Goal: Task Accomplishment & Management: Manage account settings

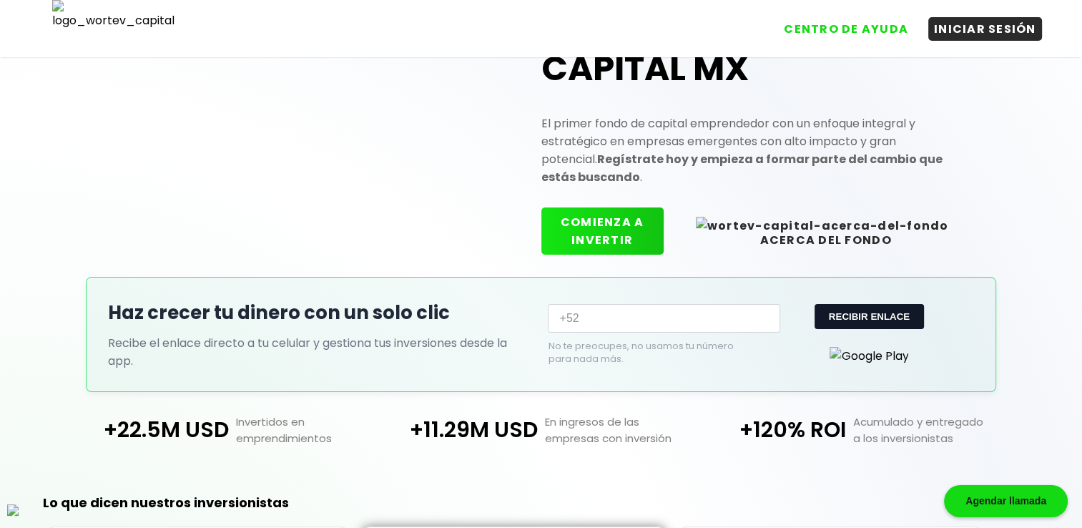
scroll to position [119, 0]
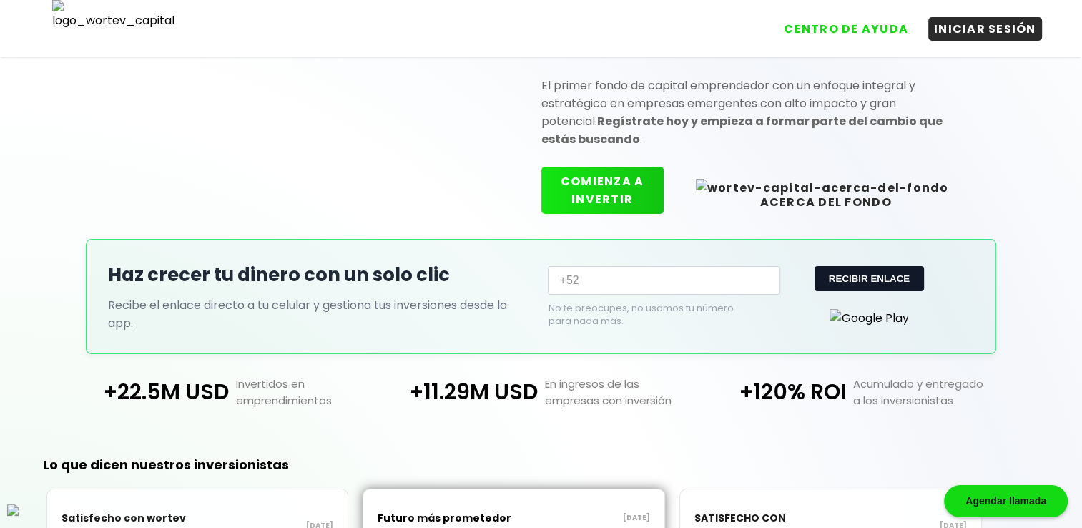
click at [620, 183] on button "COMIENZA A INVERTIR" at bounding box center [602, 190] width 122 height 47
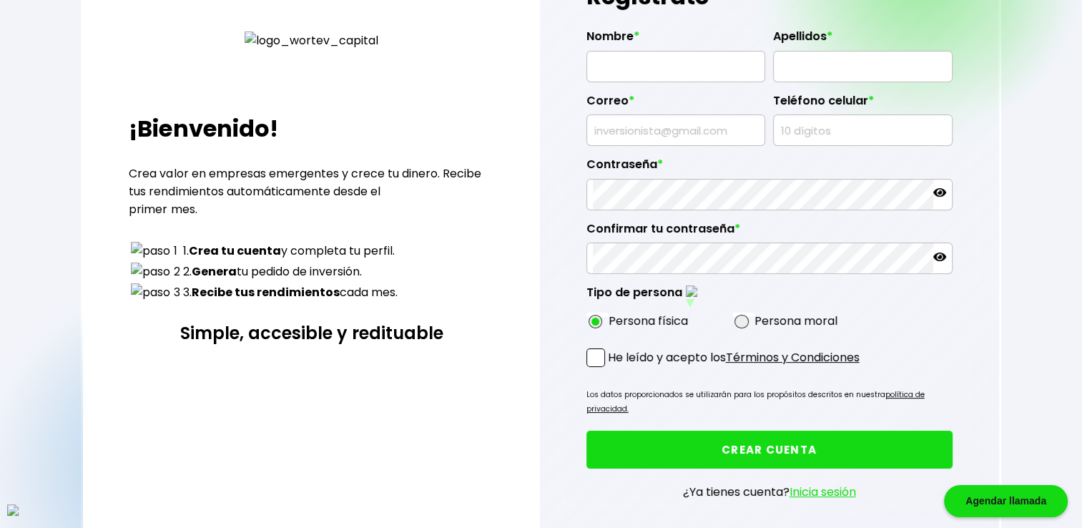
type input "[PERSON_NAME]"
type input "[EMAIL_ADDRESS][DOMAIN_NAME]"
type input "2807657492"
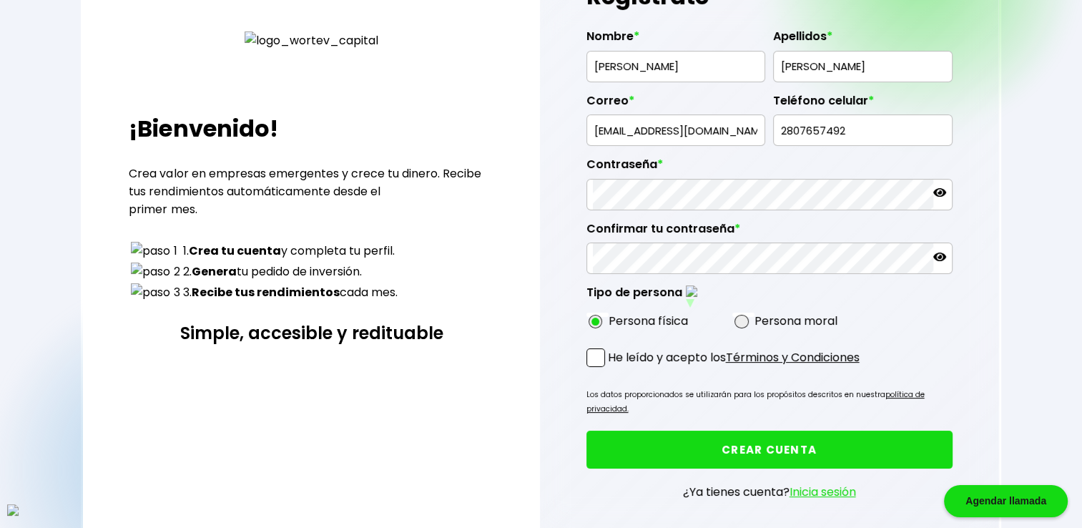
radio input "true"
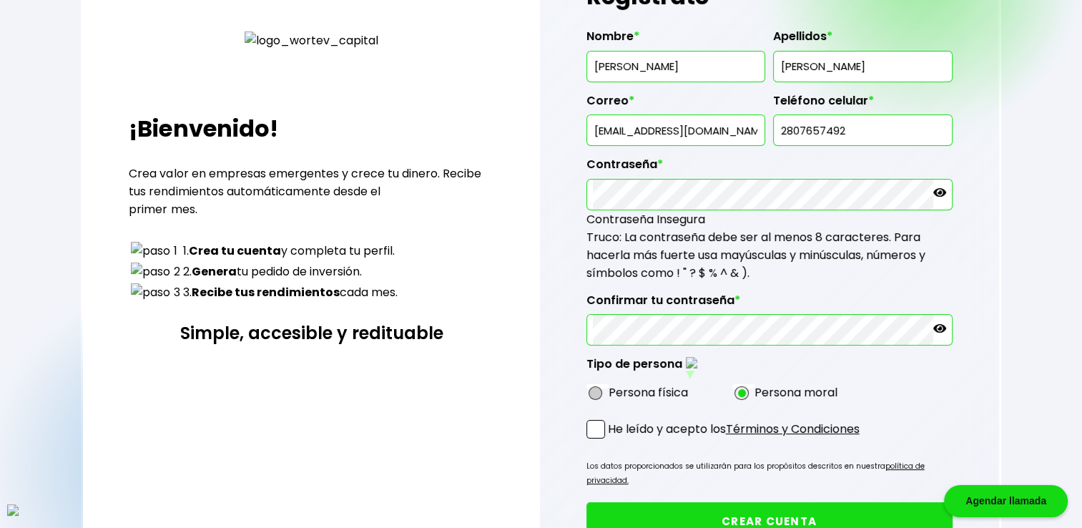
click at [599, 387] on span at bounding box center [595, 393] width 14 height 14
click at [610, 388] on input "radio" at bounding box center [614, 392] width 9 height 9
radio input "true"
click at [601, 428] on span at bounding box center [595, 429] width 19 height 19
click at [611, 440] on input "He leído y acepto los Términos y Condiciones" at bounding box center [611, 440] width 0 height 0
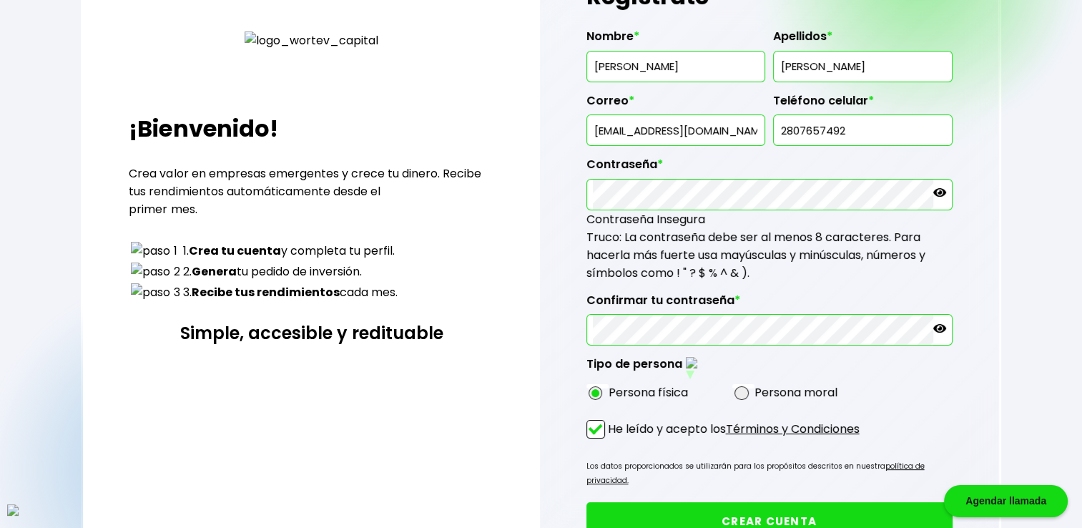
click at [722, 502] on button "CREAR CUENTA" at bounding box center [769, 521] width 366 height 38
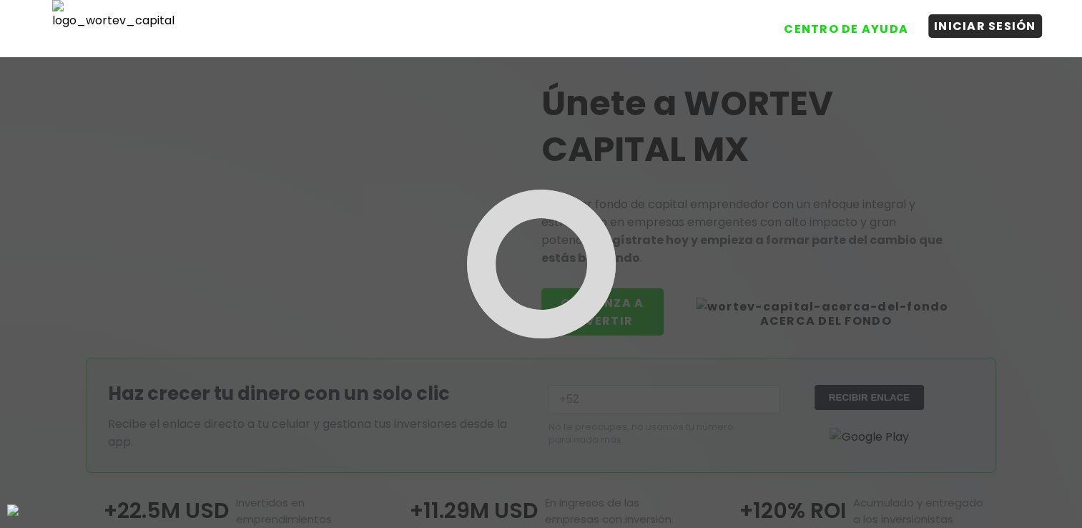
click at [971, 23] on button "INICIAR SESIÓN" at bounding box center [985, 26] width 114 height 24
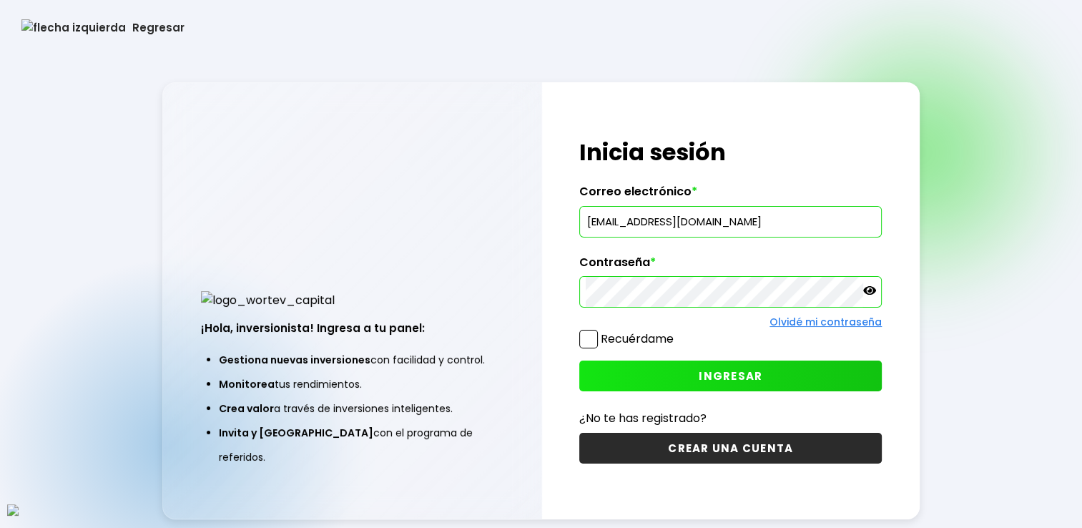
click at [674, 230] on input "dectorarmando@gmail.com" at bounding box center [731, 222] width 290 height 30
paste input "Hi Armando! Thank you so much for your interest in working at Paystone! You bet…"
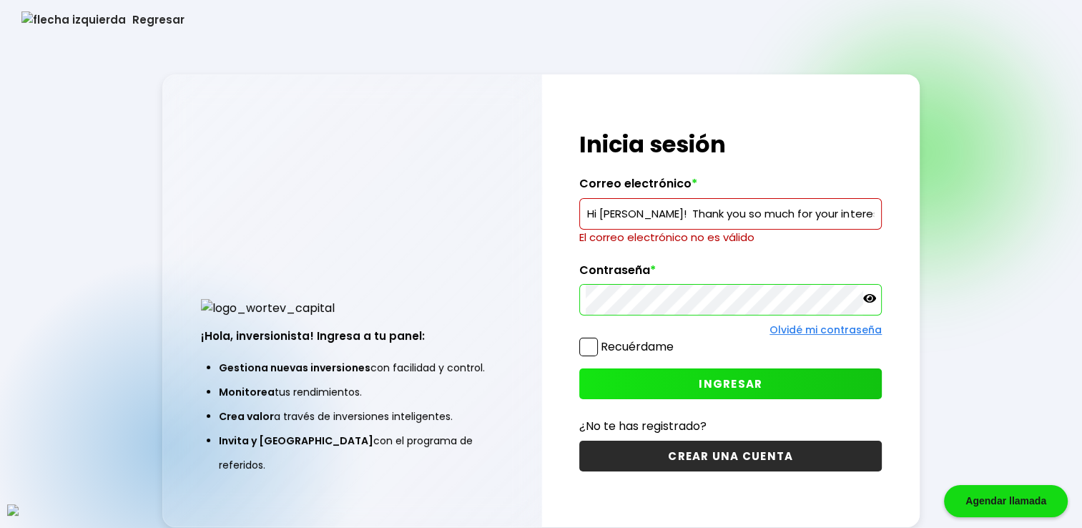
click at [657, 225] on input "Hi Armando! Thank you so much for your interest in working at Paystone! You bet…" at bounding box center [731, 214] width 290 height 30
paste input "[EMAIL_ADDRESS][DOMAIN_NAME]"
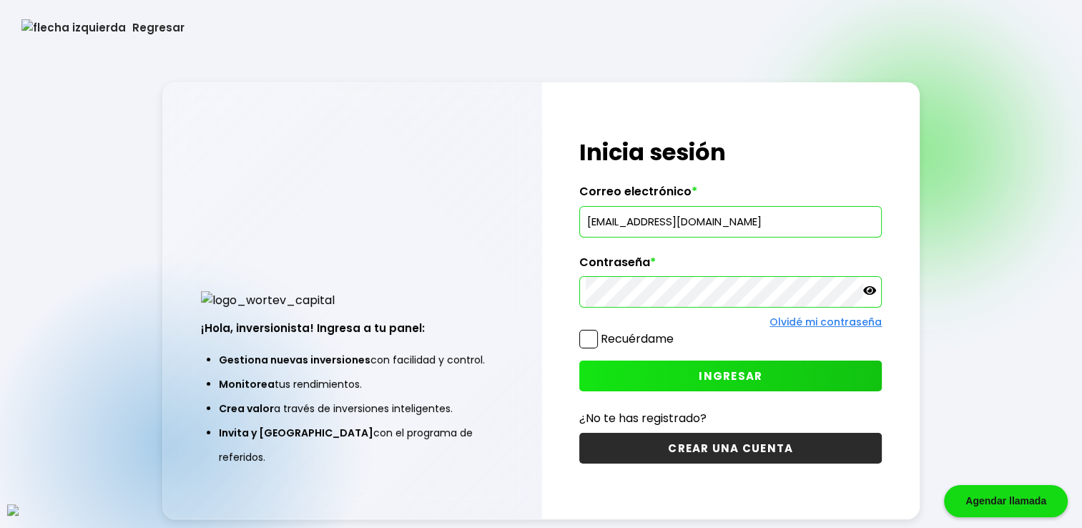
type input "[EMAIL_ADDRESS][DOMAIN_NAME]"
click at [592, 327] on div "Olvidé mi contraseña" at bounding box center [730, 322] width 302 height 15
click at [586, 338] on span at bounding box center [588, 339] width 19 height 19
click at [676, 332] on input "Recuérdame" at bounding box center [676, 332] width 0 height 0
click at [704, 369] on span "INGRESAR" at bounding box center [731, 375] width 64 height 15
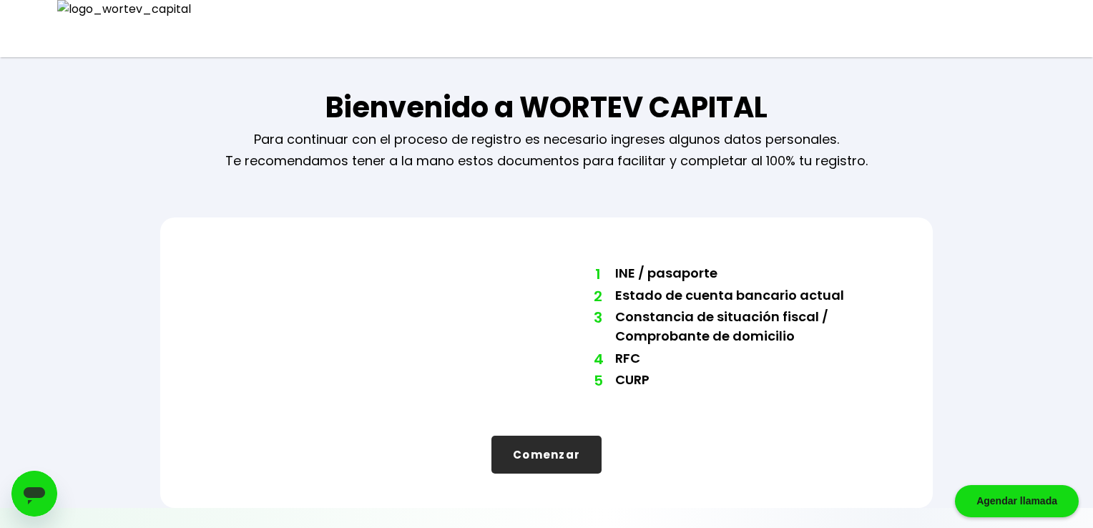
click at [566, 463] on button "Comenzar" at bounding box center [546, 454] width 110 height 38
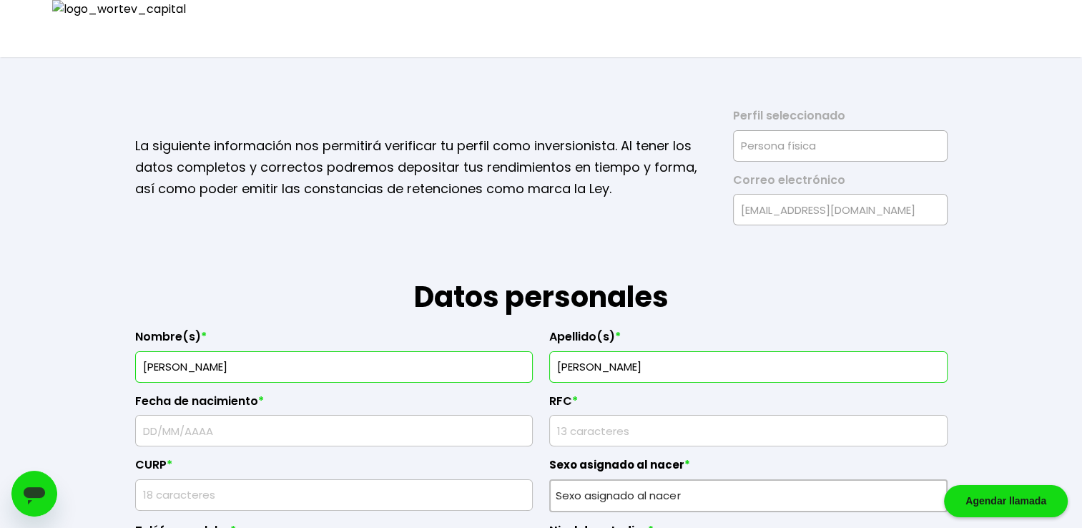
type input "CONNOR COFFEY"
type input "WYNN"
type input "16/"
type input "BDSA8909166Y7"
type input "IXSA890916HA2LMR08"
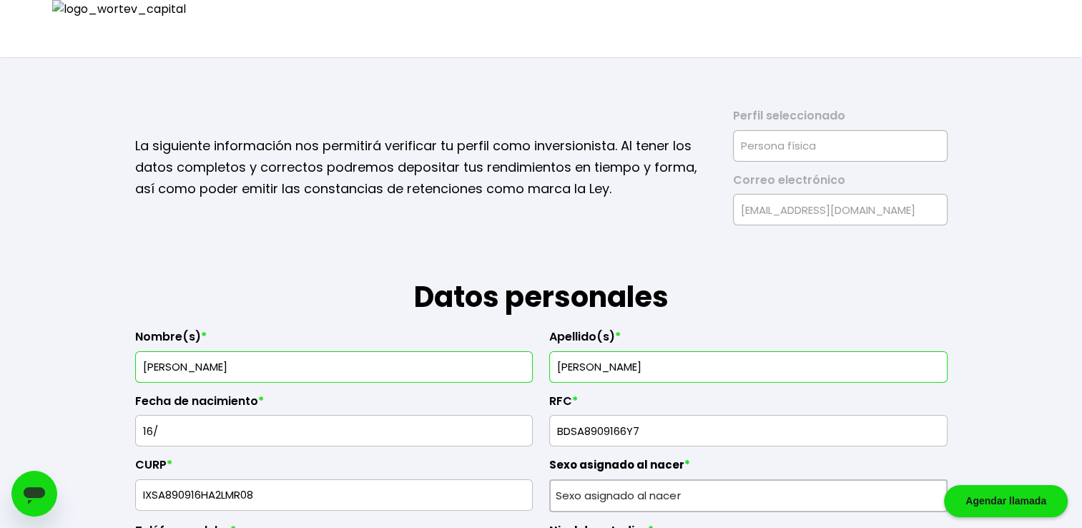
type input "8757442672"
type input "Sed omnis molestiae"
type input "65172"
type input "Omnis qui et delectu"
type input "Excepteur velit iur"
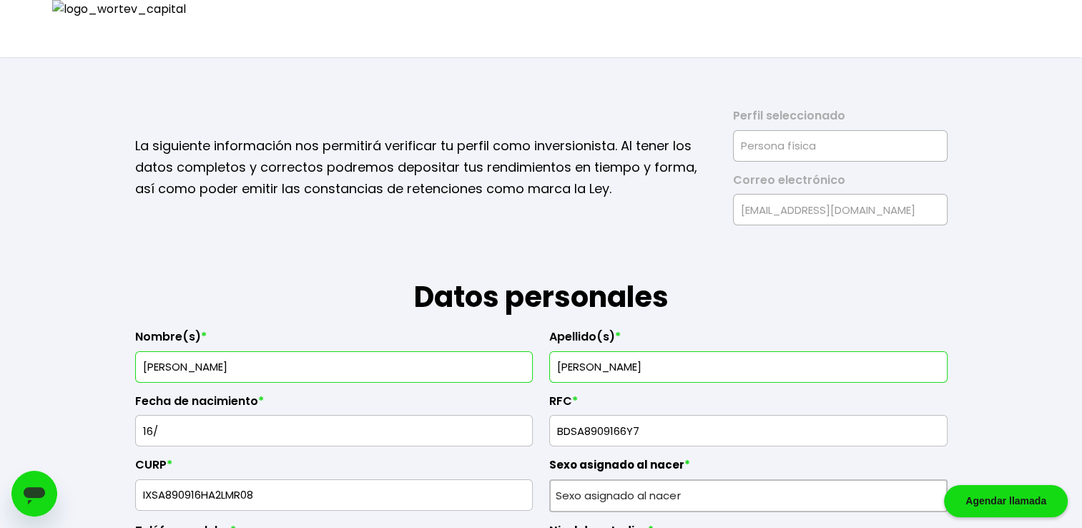
type input "Ut irure tenetur ita"
type input "Modi sit do vitae eo"
type input "Cheyenne Gill"
type input "zukoru@mailinator.com"
type input "3421624791"
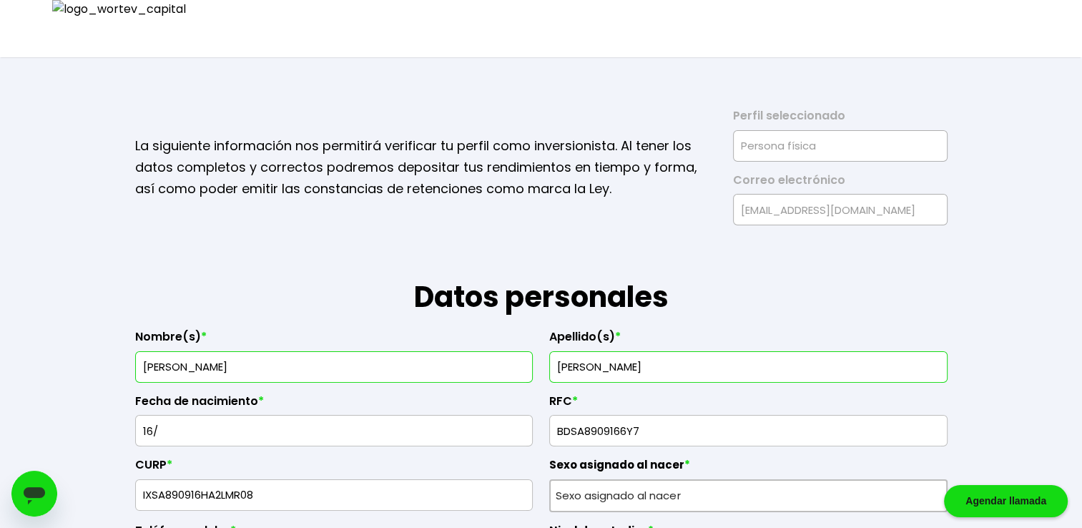
radio input "true"
select select "Prefiero no contestar"
select select "Secundaria"
select select "AG"
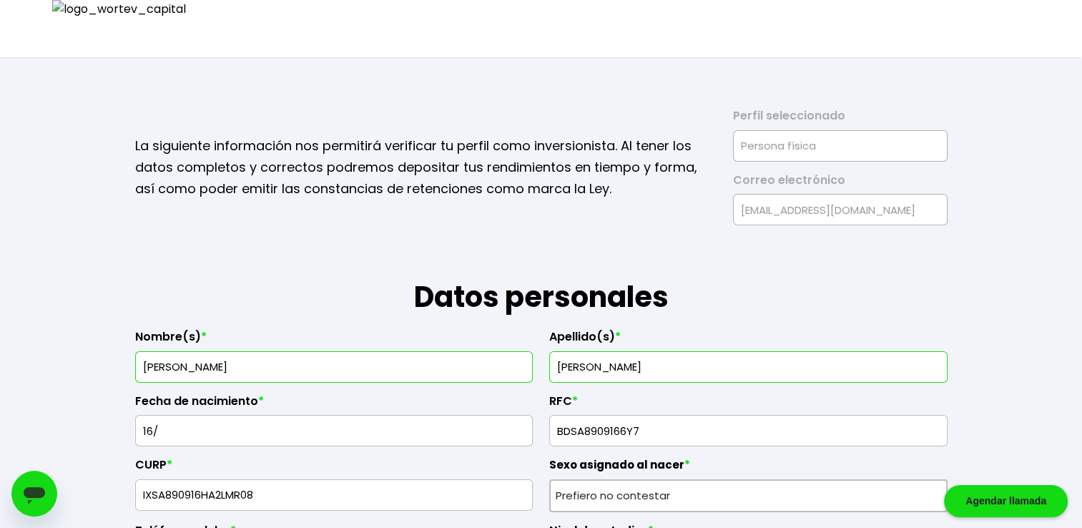
select select "BBVA Bancomer"
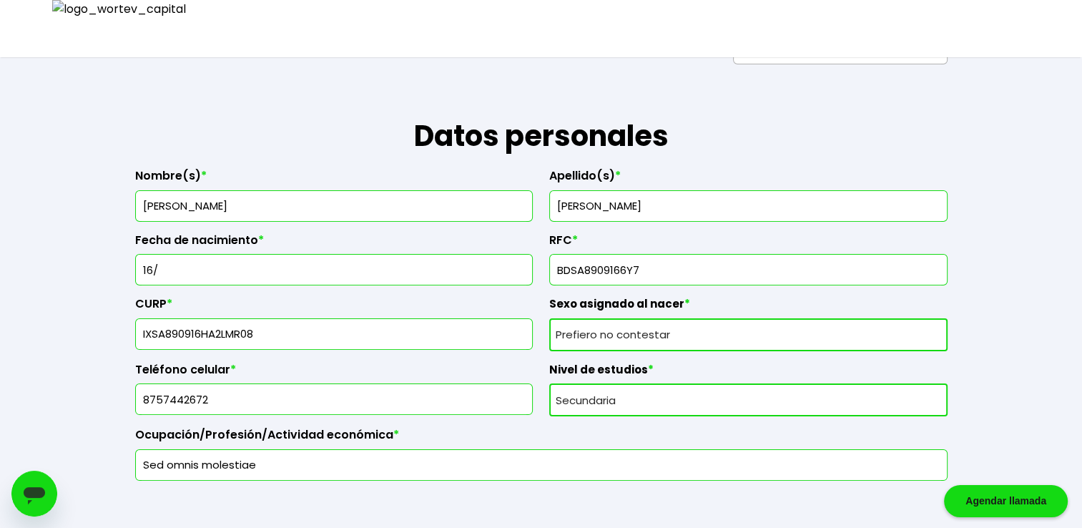
scroll to position [190, 0]
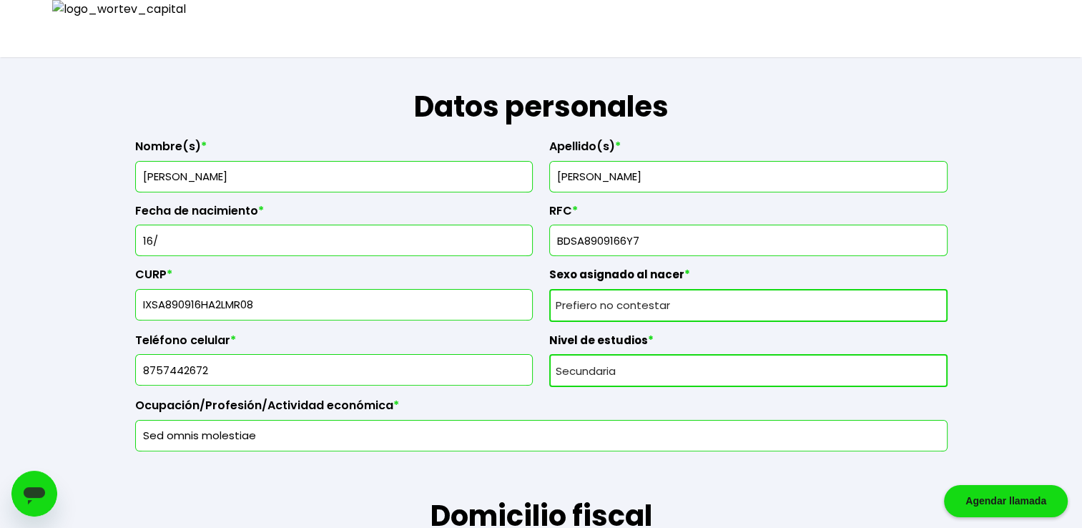
click at [310, 234] on input "16/" at bounding box center [334, 240] width 385 height 30
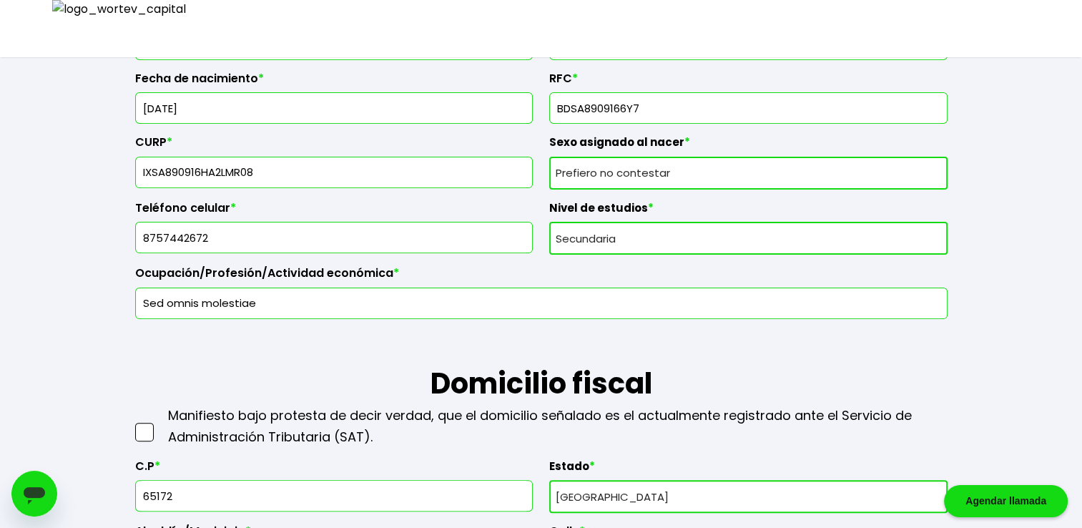
scroll to position [357, 0]
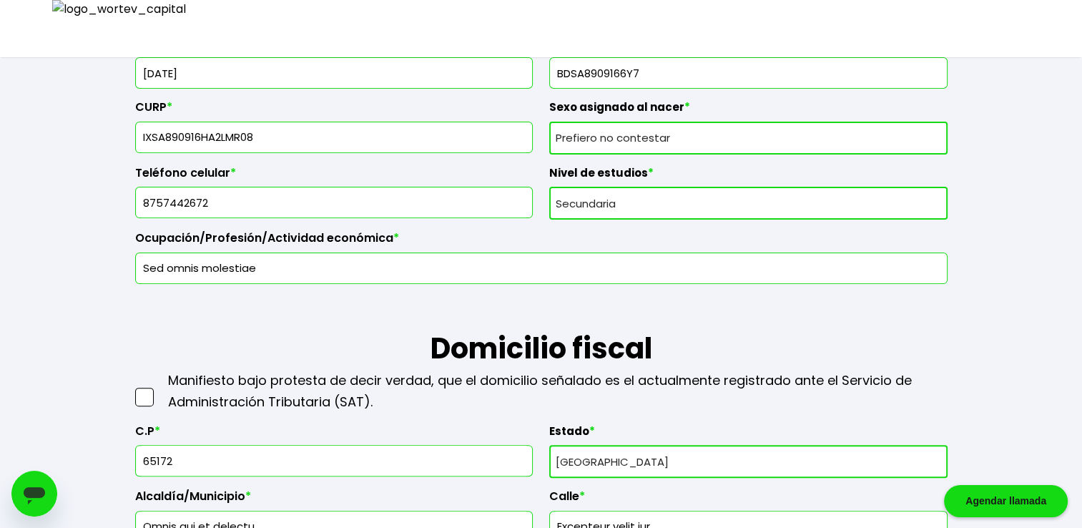
type input "16/09/67"
click at [595, 134] on div "Sexo asignado al nacer * Sexo asignado al nacer Hombre Mujer Prefiero no contes…" at bounding box center [748, 122] width 398 height 66
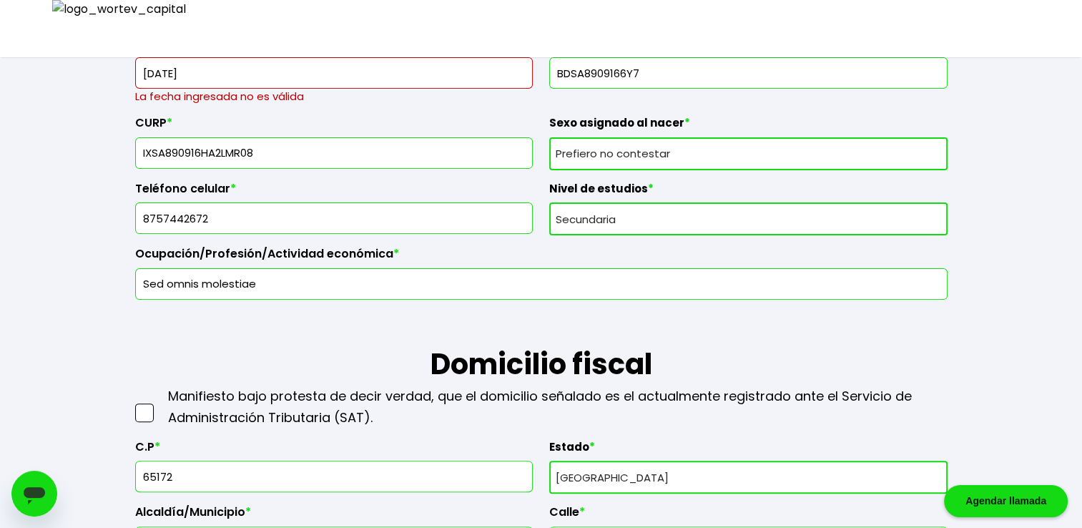
select select "Hombre"
click at [549, 137] on select "Sexo asignado al nacer Hombre Mujer Prefiero no contestar" at bounding box center [748, 153] width 398 height 33
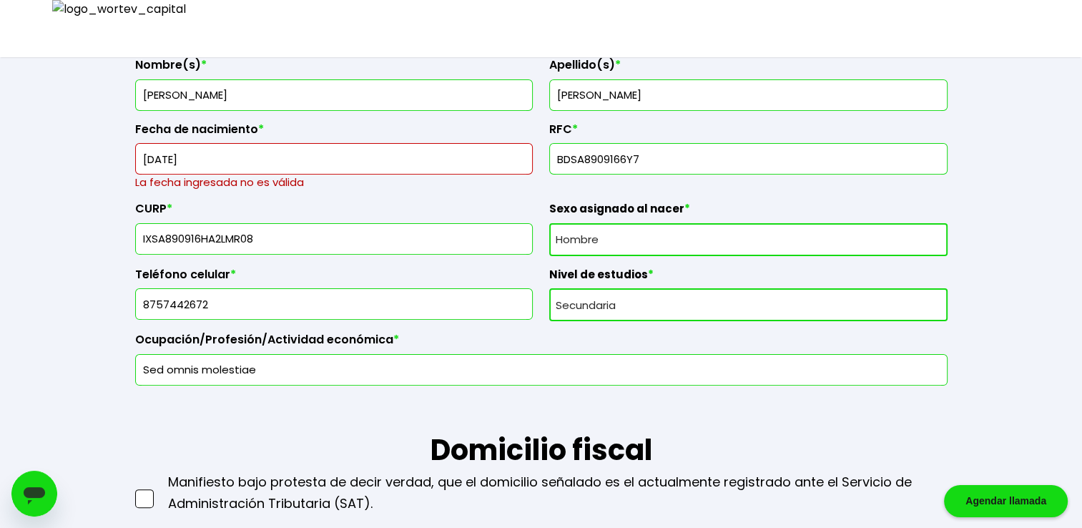
scroll to position [262, 0]
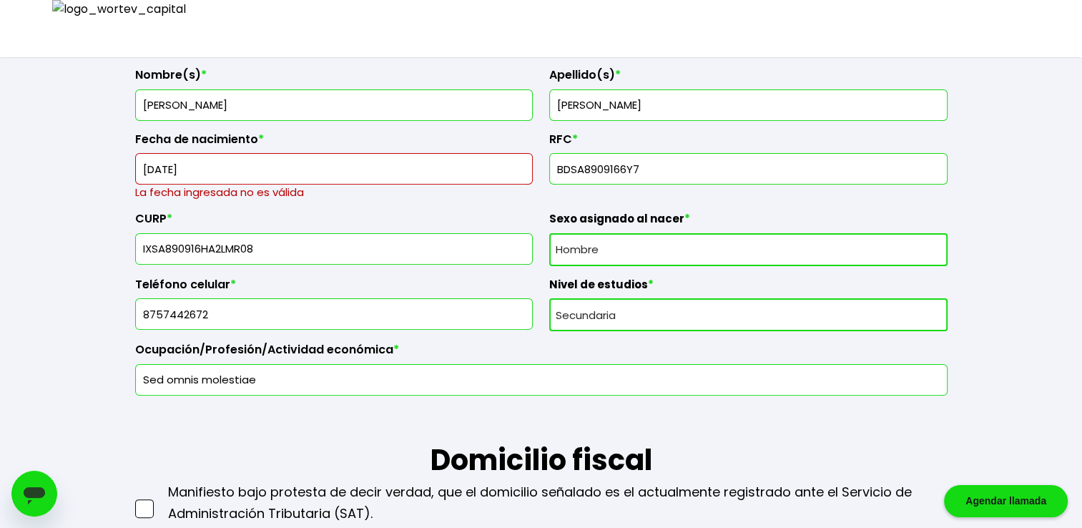
click at [203, 164] on input "16/09/67" at bounding box center [334, 169] width 385 height 30
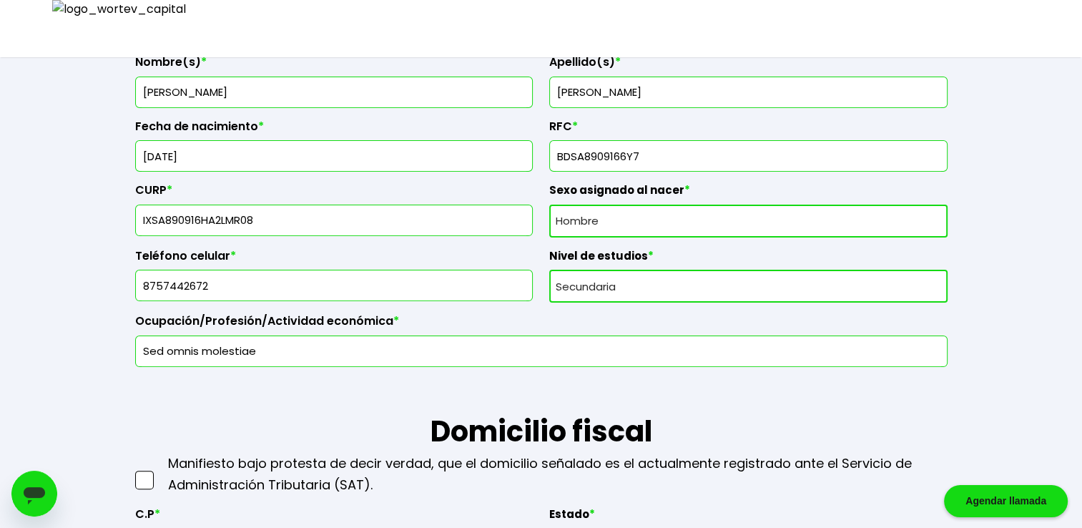
scroll to position [286, 0]
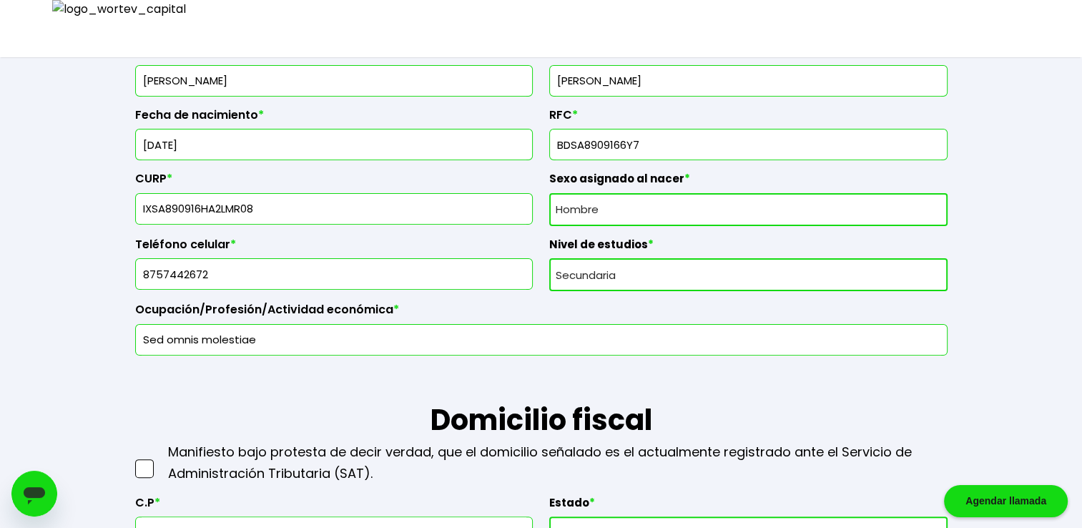
type input "[DATE]"
click at [147, 462] on span at bounding box center [144, 468] width 19 height 19
click at [159, 461] on input "checkbox" at bounding box center [159, 461] width 0 height 0
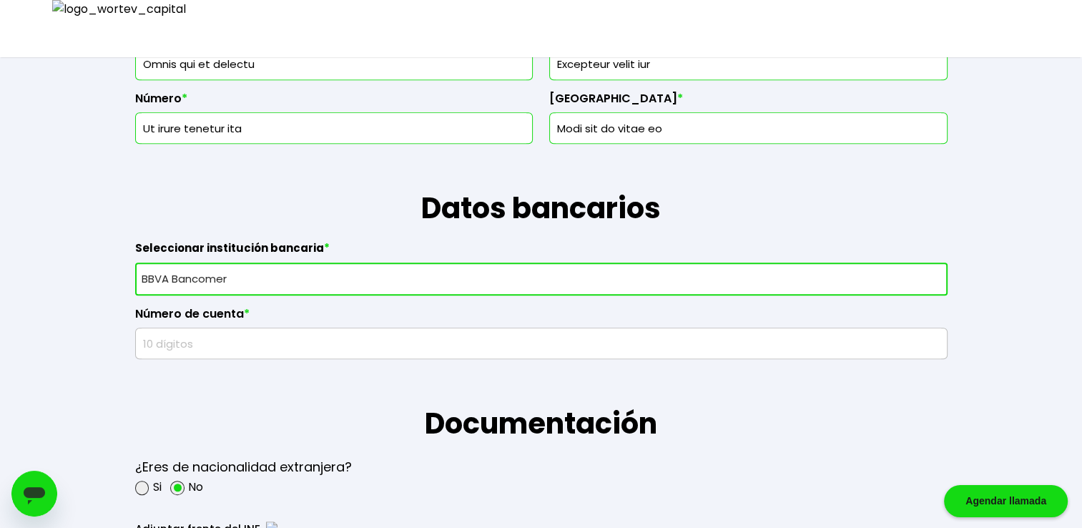
scroll to position [834, 0]
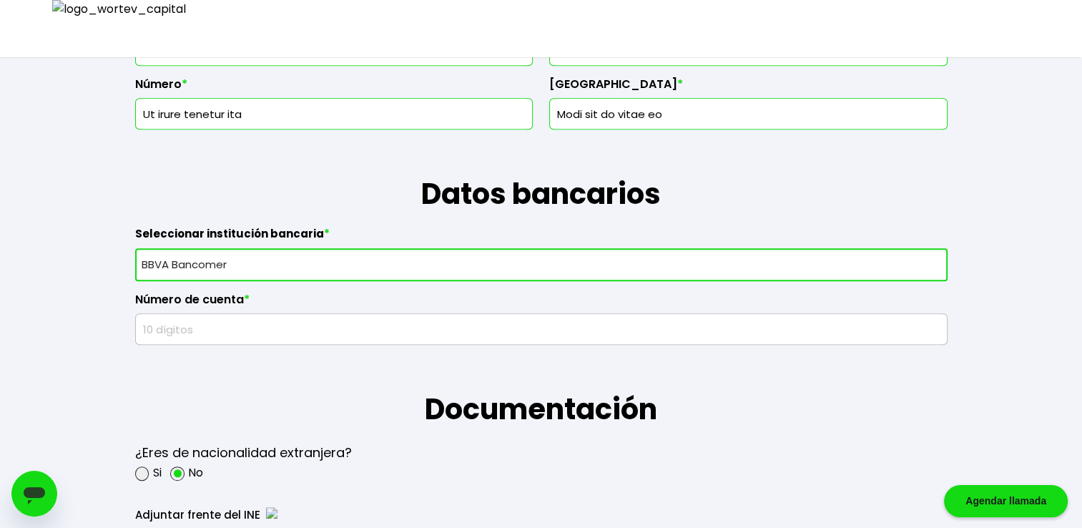
click at [218, 330] on input "text" at bounding box center [541, 329] width 799 height 30
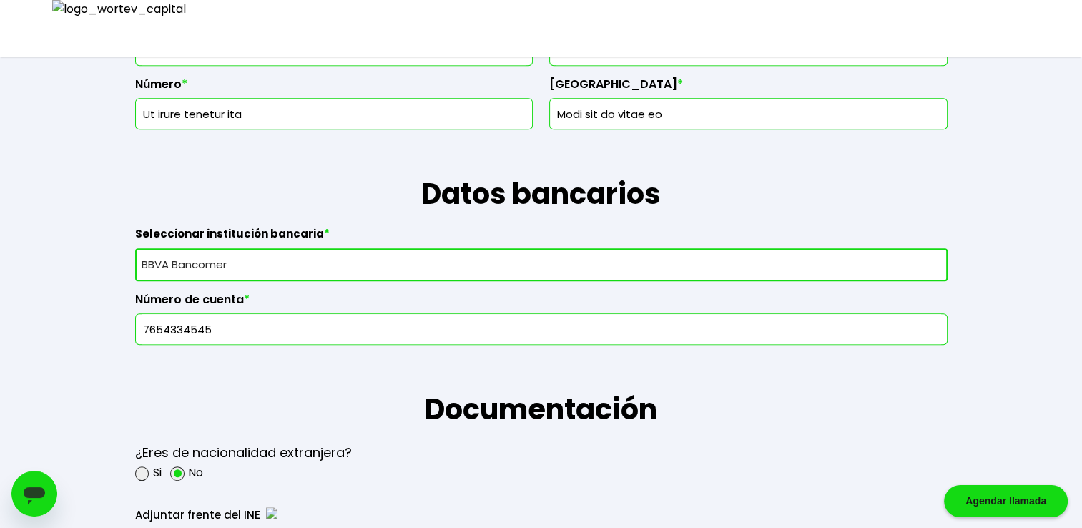
scroll to position [1072, 0]
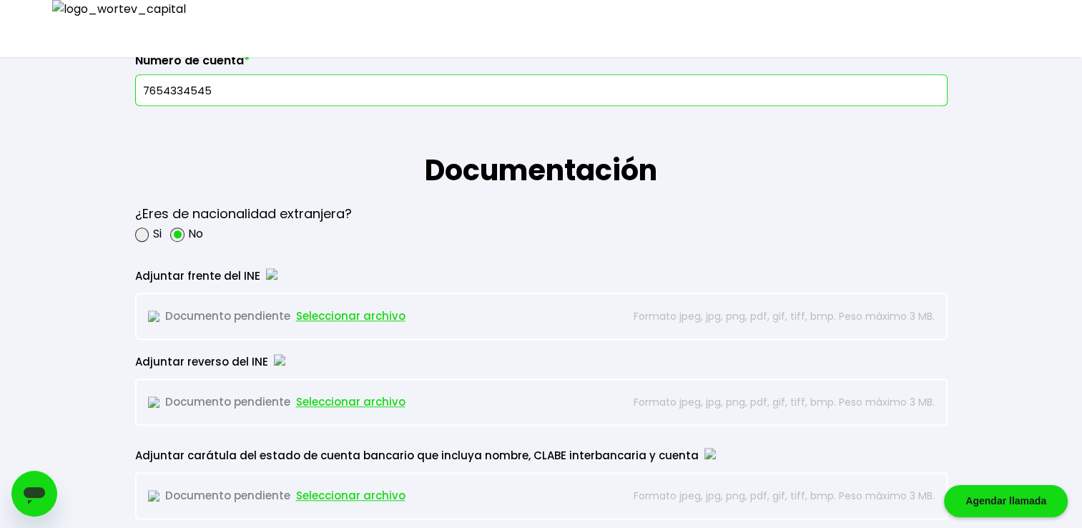
type input "7654334545"
click at [325, 314] on span "Seleccionar archivo" at bounding box center [350, 315] width 109 height 21
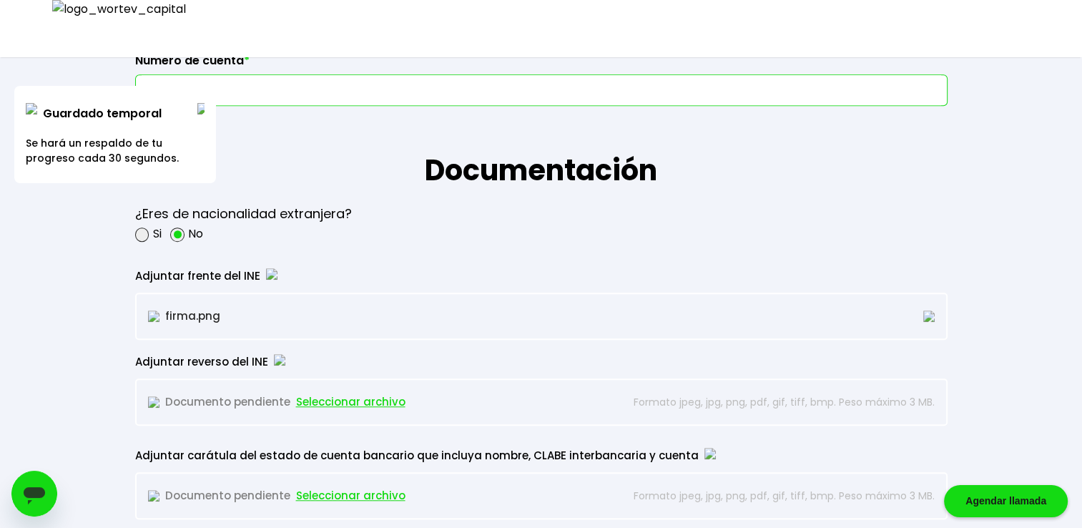
click at [364, 396] on span "Seleccionar archivo" at bounding box center [350, 401] width 109 height 21
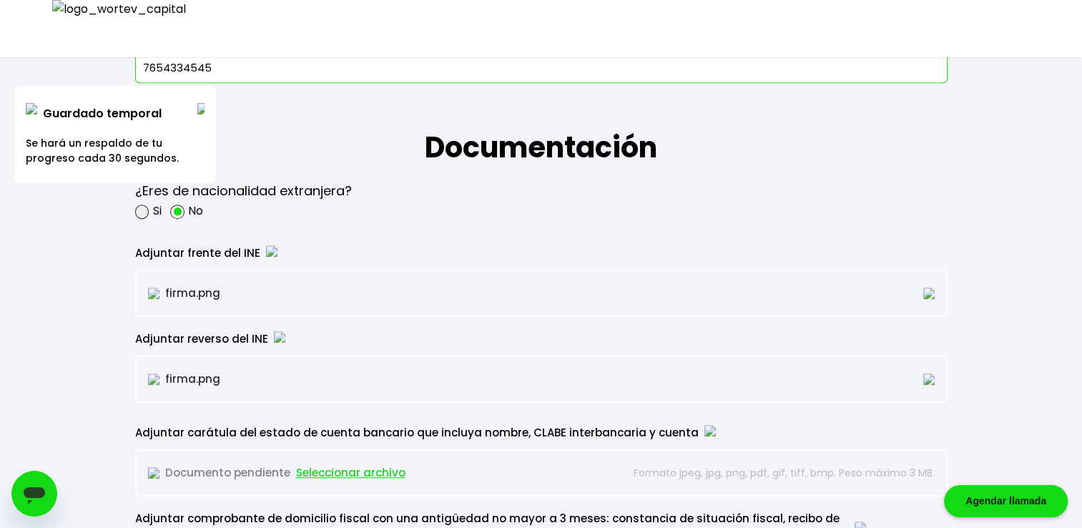
scroll to position [1096, 0]
click at [353, 470] on span "Seleccionar archivo" at bounding box center [350, 471] width 109 height 21
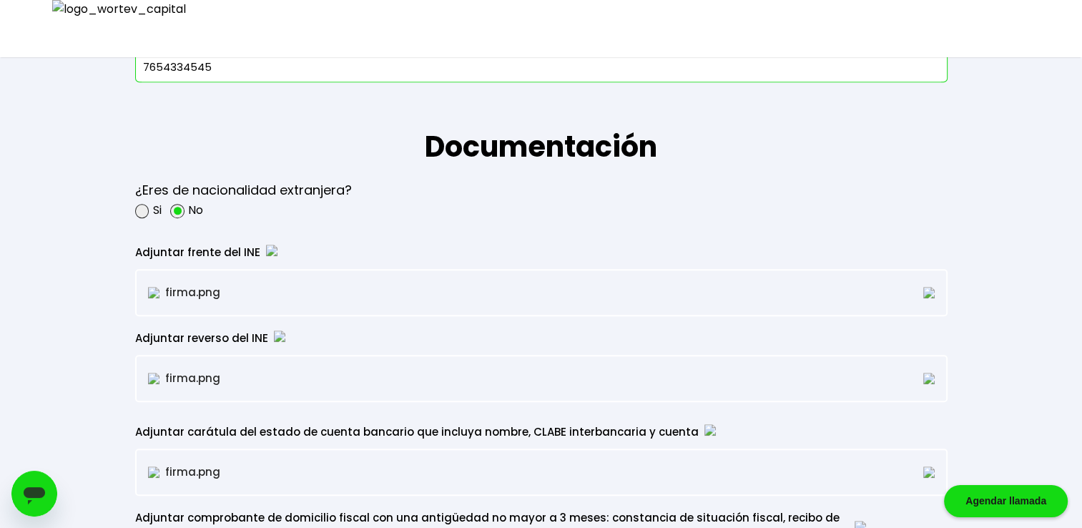
scroll to position [1382, 0]
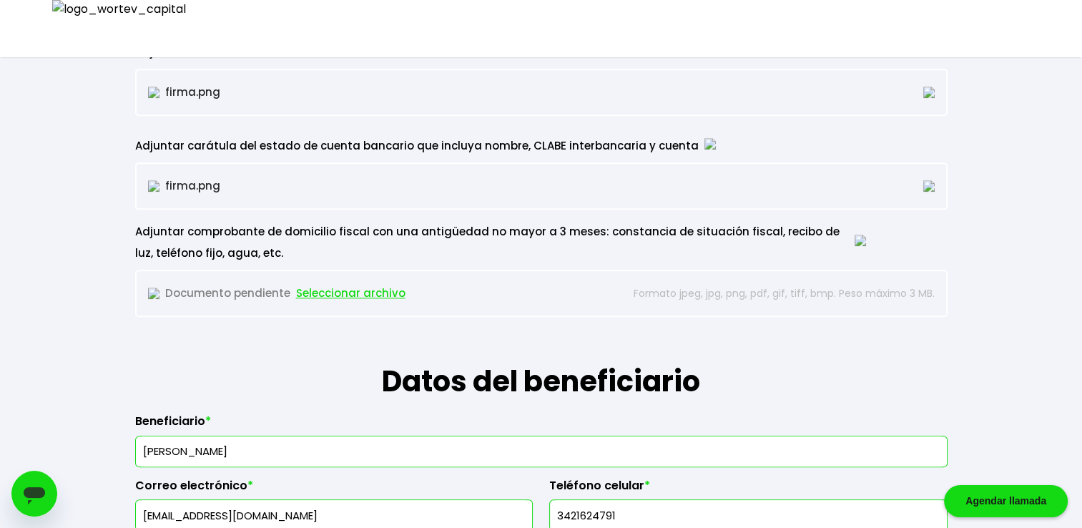
click at [363, 287] on span "Seleccionar archivo" at bounding box center [350, 292] width 109 height 21
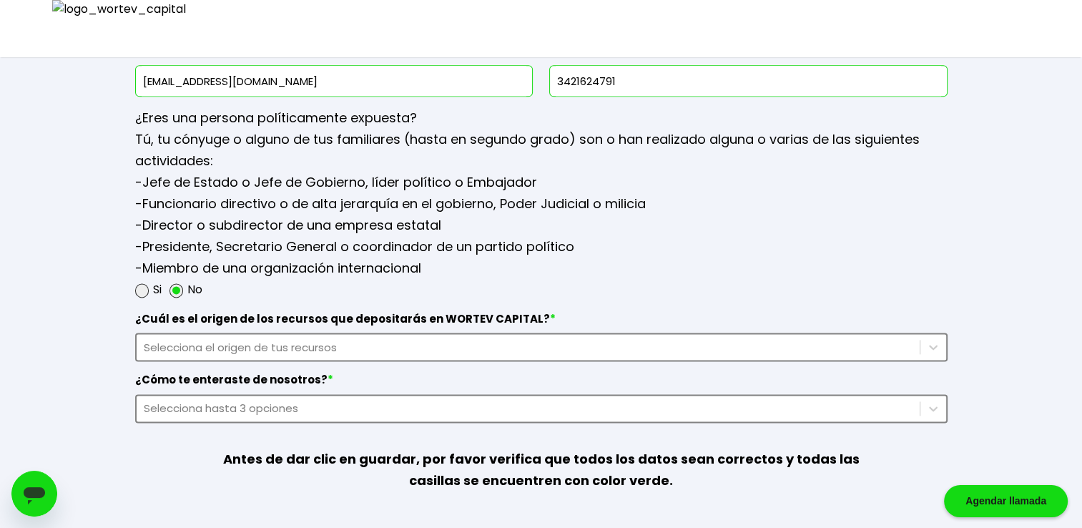
scroll to position [1880, 0]
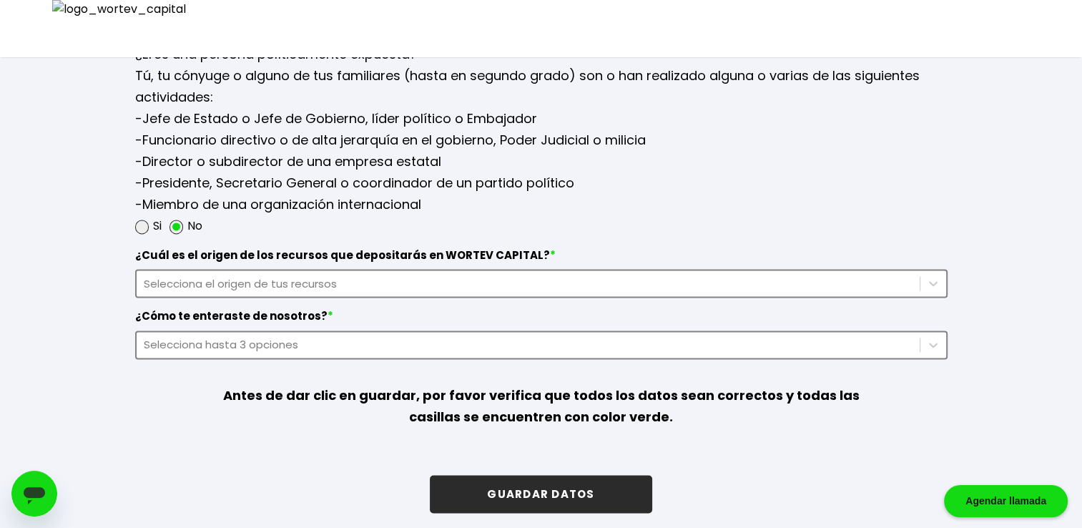
click at [386, 275] on div "Selecciona el origen de tus recursos" at bounding box center [528, 283] width 769 height 16
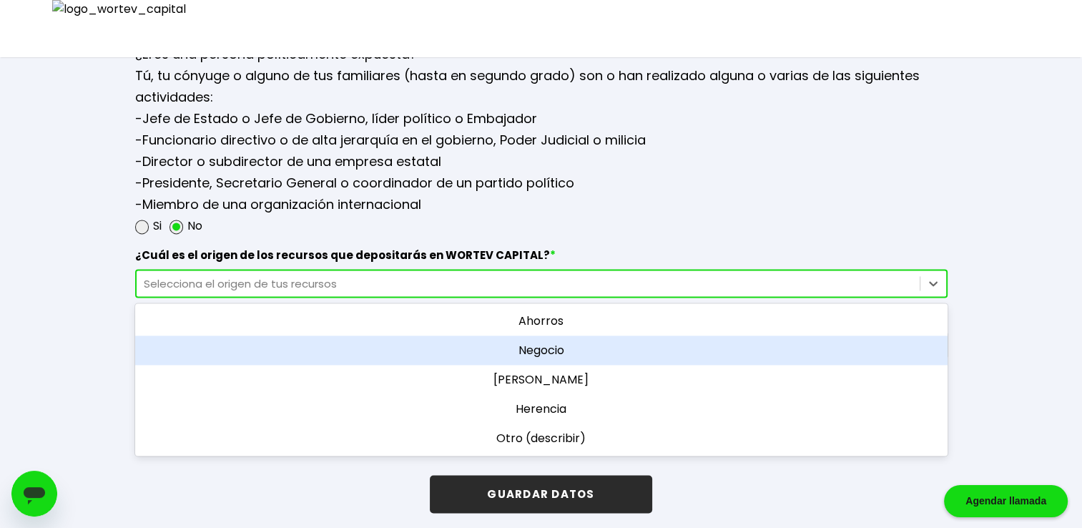
click at [510, 342] on div "Negocio" at bounding box center [541, 349] width 812 height 29
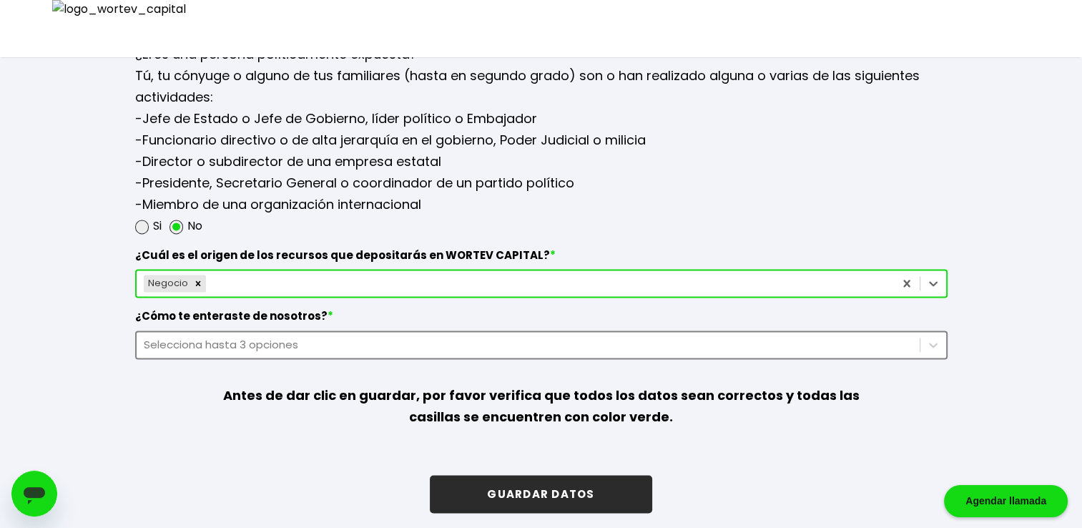
click at [393, 336] on div "Selecciona hasta 3 opciones" at bounding box center [528, 344] width 769 height 16
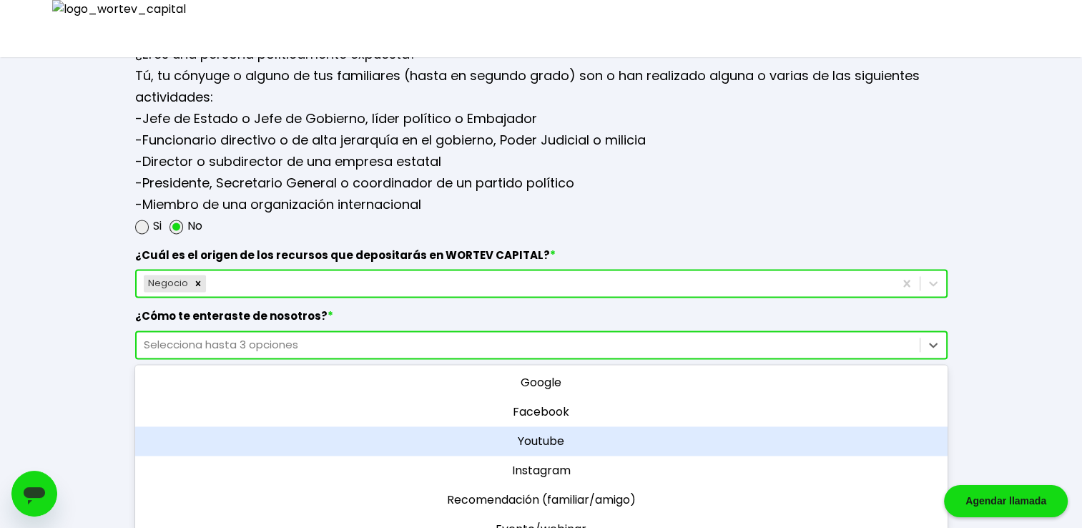
click at [532, 426] on div "Youtube" at bounding box center [541, 440] width 812 height 29
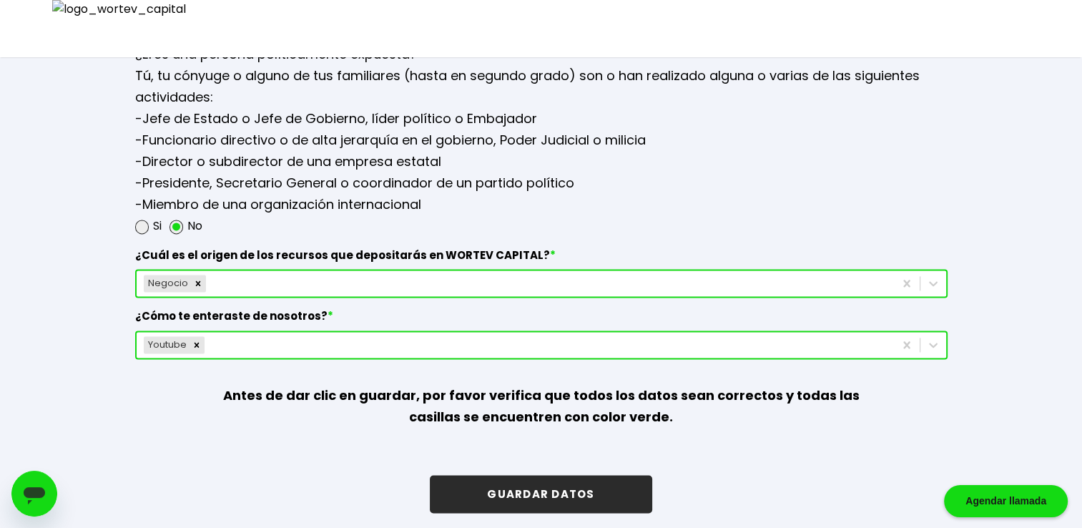
click at [631, 485] on button "GUARDAR DATOS" at bounding box center [541, 494] width 222 height 38
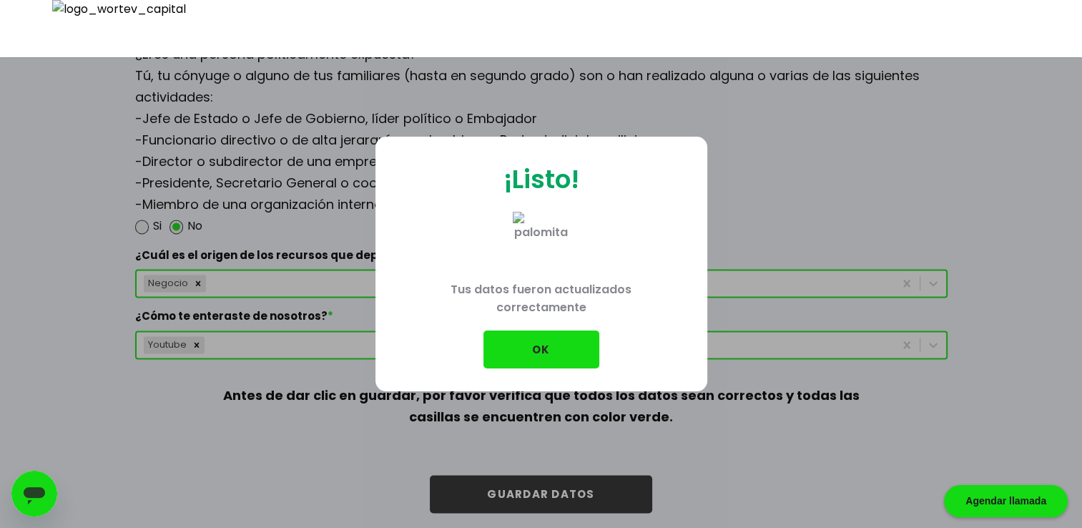
click at [535, 341] on button "OK" at bounding box center [541, 349] width 116 height 38
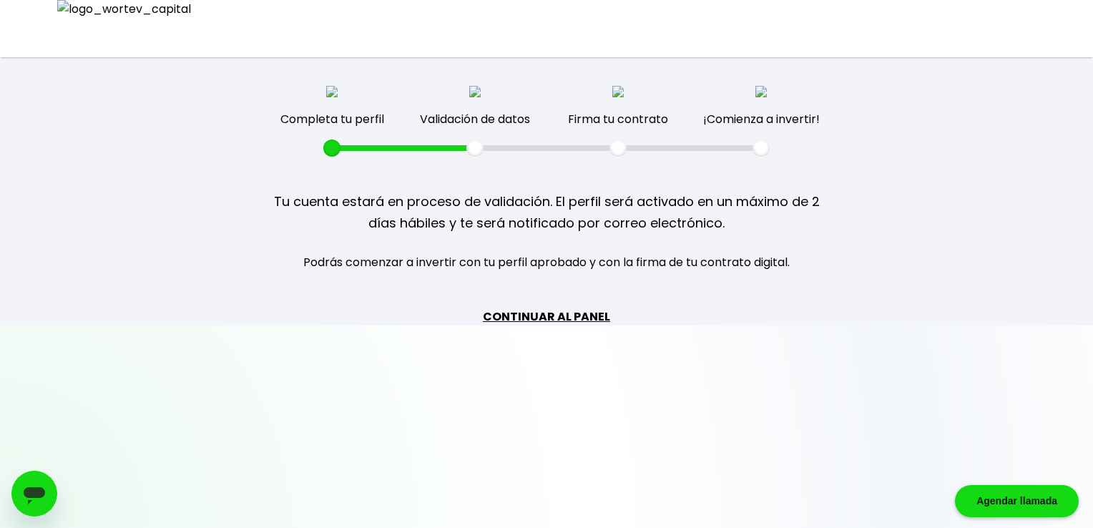
click at [500, 315] on link "CONTINUAR AL PANEL" at bounding box center [546, 316] width 127 height 18
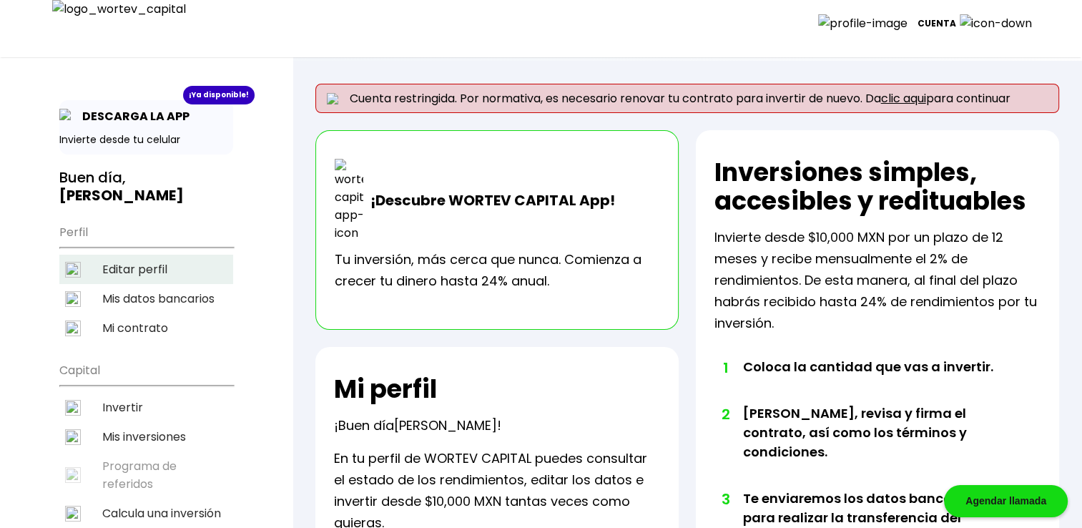
click at [172, 255] on li "Editar perfil" at bounding box center [146, 269] width 174 height 29
select select "Hombre"
select select "Secundaria"
select select "AG"
select select "BBVA Bancomer"
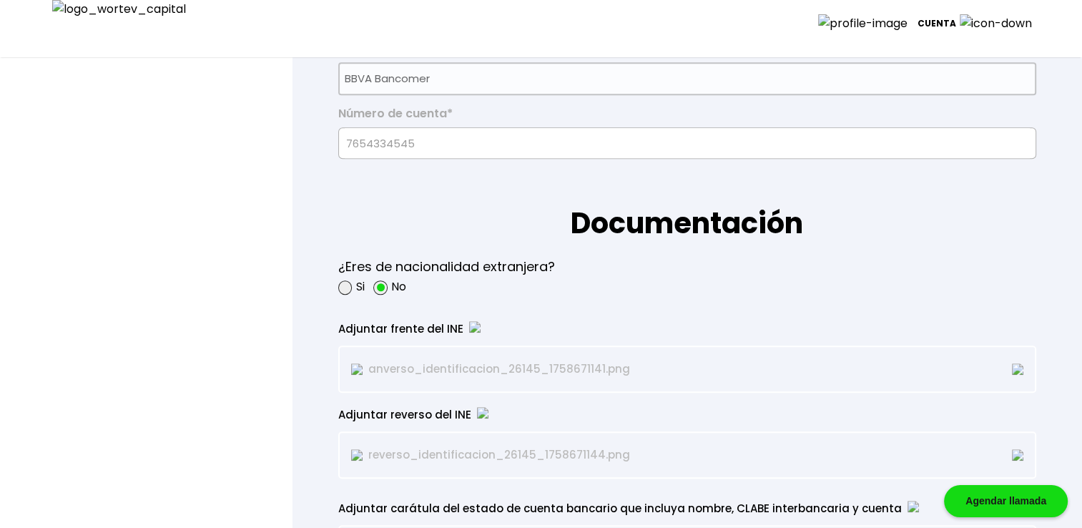
scroll to position [1025, 0]
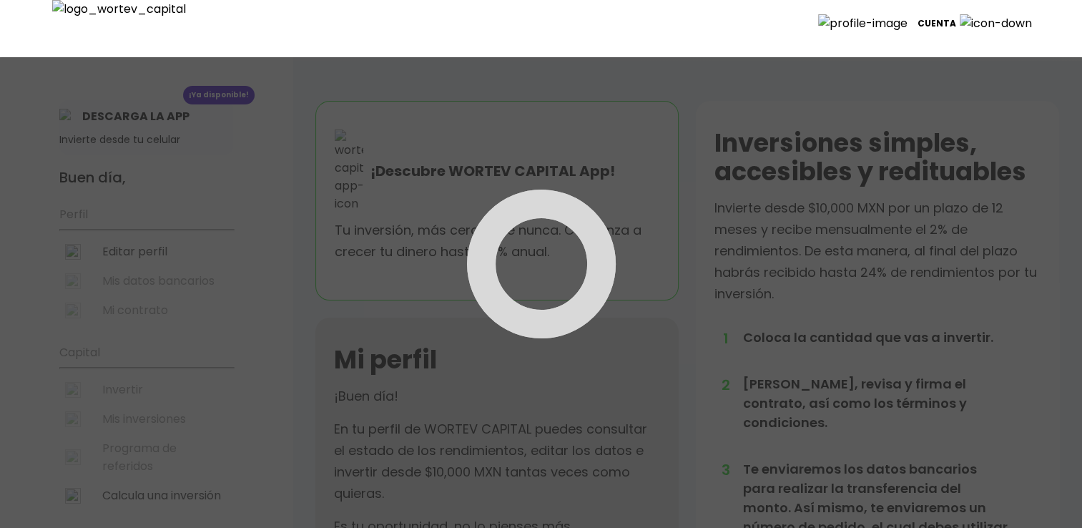
click at [146, 240] on div at bounding box center [541, 264] width 1082 height 528
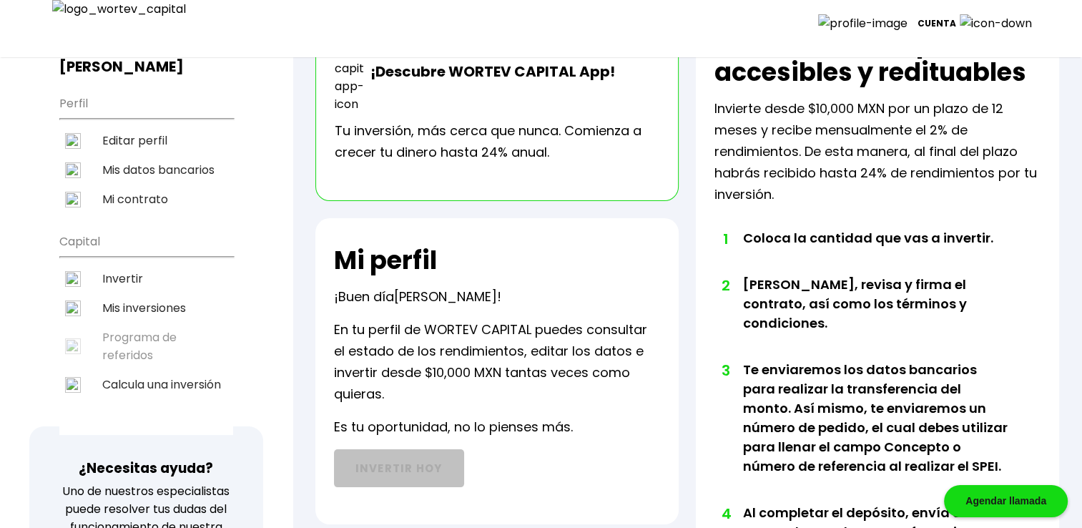
scroll to position [96, 0]
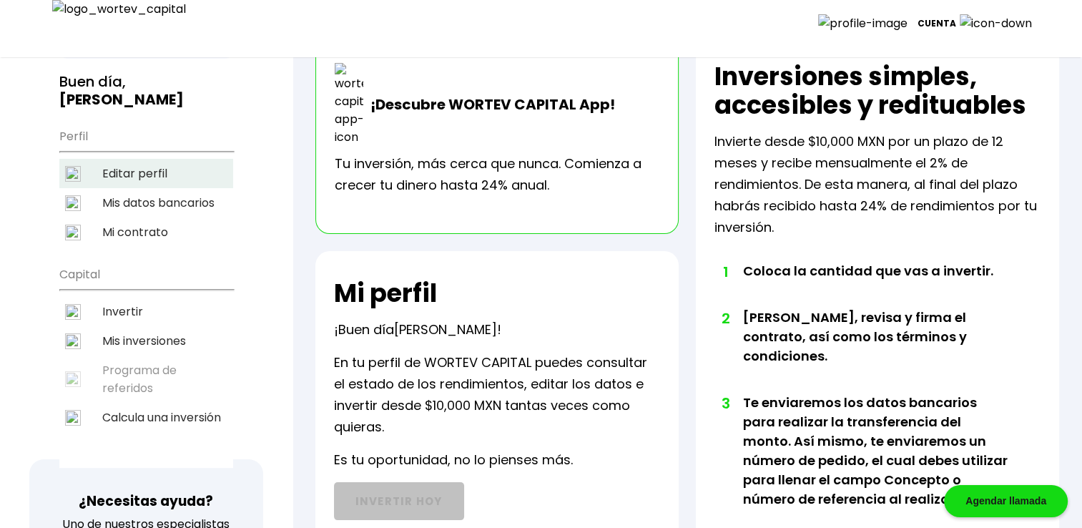
click at [150, 159] on li "Editar perfil" at bounding box center [146, 173] width 174 height 29
select select "Hombre"
select select "Secundaria"
select select "AG"
select select "BBVA Bancomer"
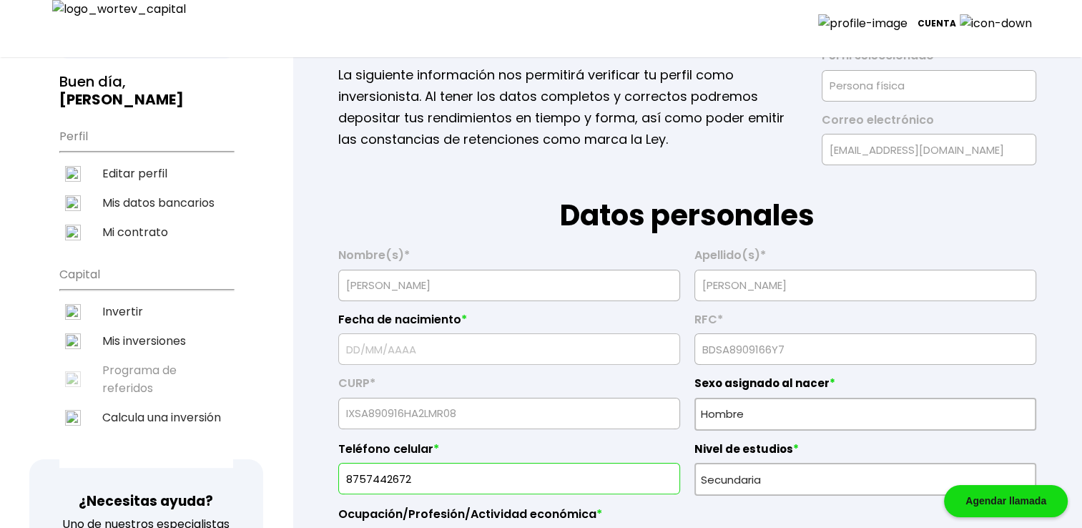
type input "[DATE]"
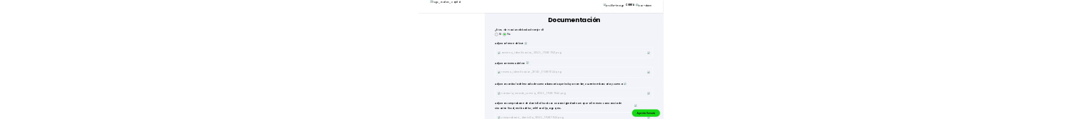
scroll to position [1263, 0]
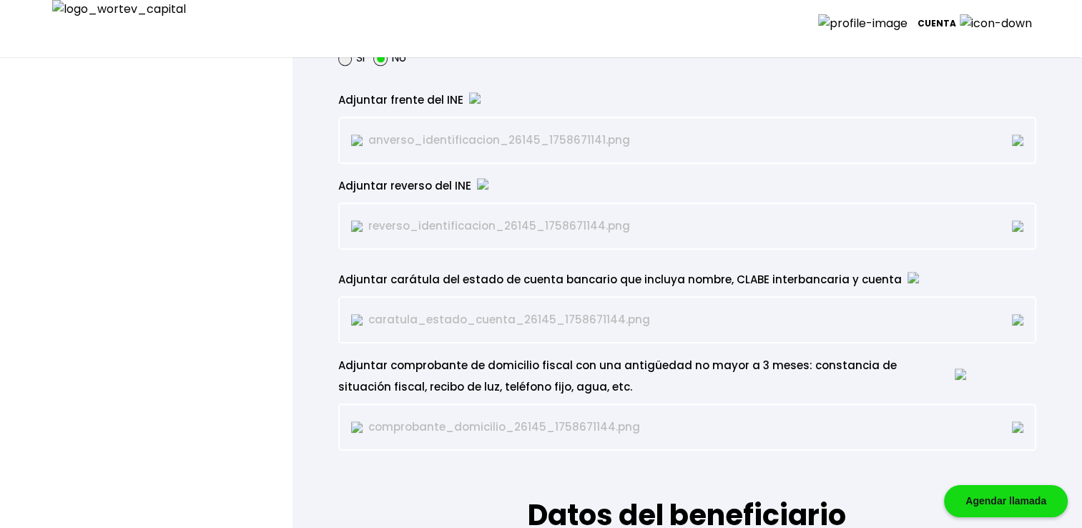
drag, startPoint x: 622, startPoint y: 199, endPoint x: 556, endPoint y: 426, distance: 236.2
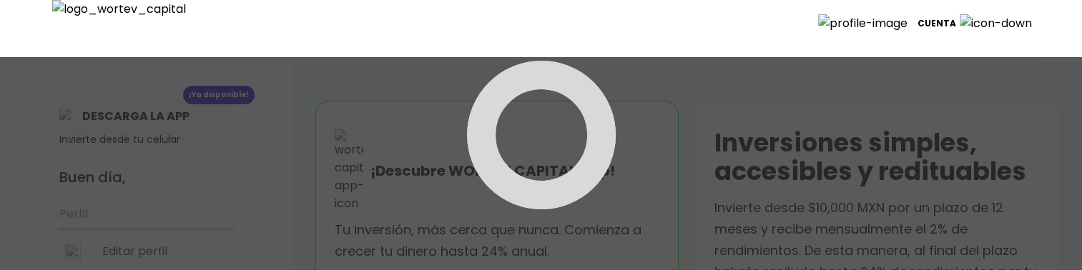
click at [149, 119] on div at bounding box center [541, 135] width 1082 height 270
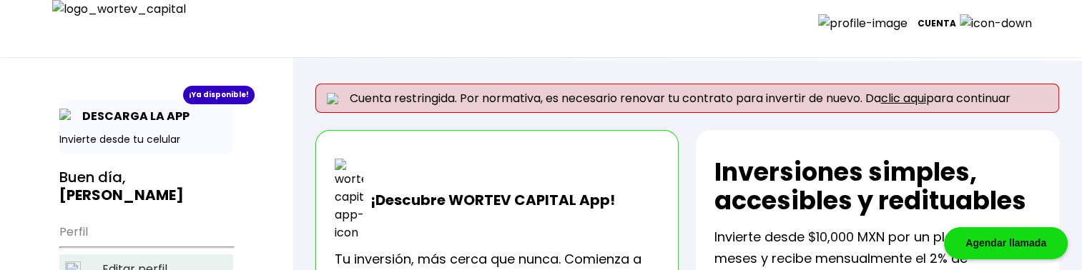
click at [152, 119] on li "Editar perfil" at bounding box center [146, 269] width 174 height 29
select select "Hombre"
select select "Secundaria"
select select "AG"
select select "BBVA Bancomer"
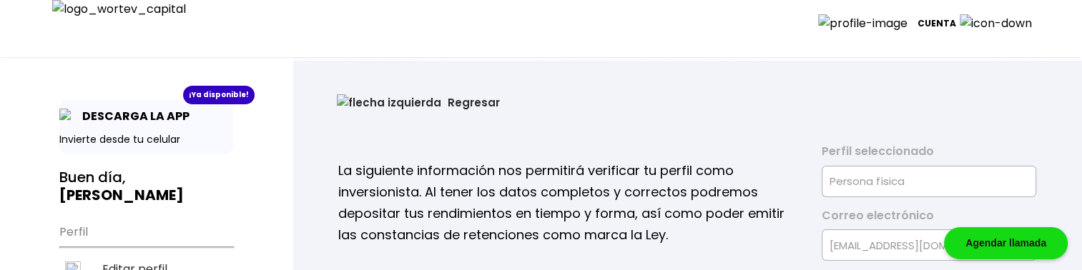
type input "[DATE]"
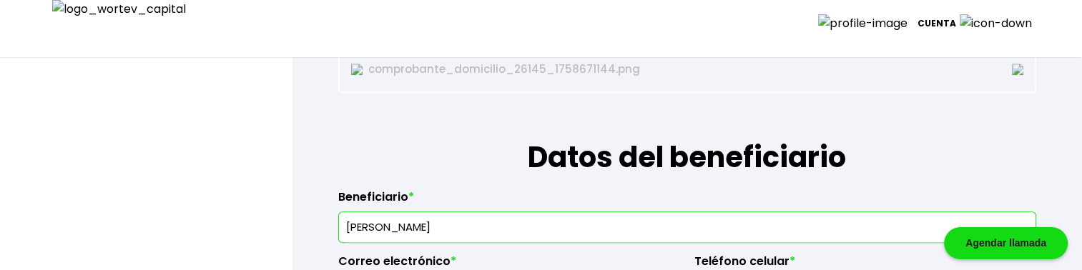
scroll to position [1573, 0]
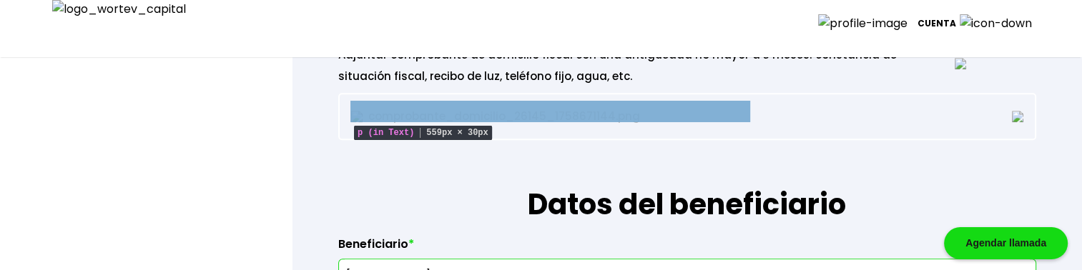
click at [593, 114] on p "comprobante_domicilio_26145_1758671144.png" at bounding box center [551, 116] width 400 height 21
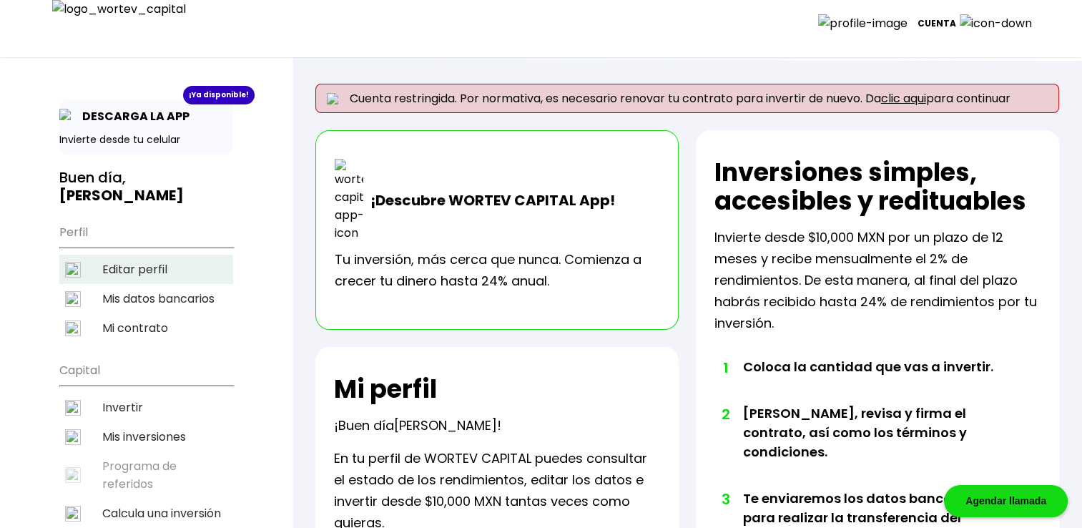
click at [169, 255] on li "Editar perfil" at bounding box center [146, 269] width 174 height 29
select select "Hombre"
select select "Secundaria"
select select "AG"
select select "BBVA Bancomer"
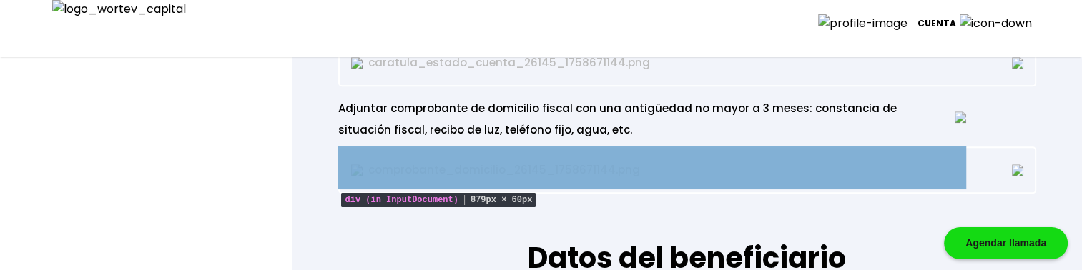
scroll to position [1525, 0]
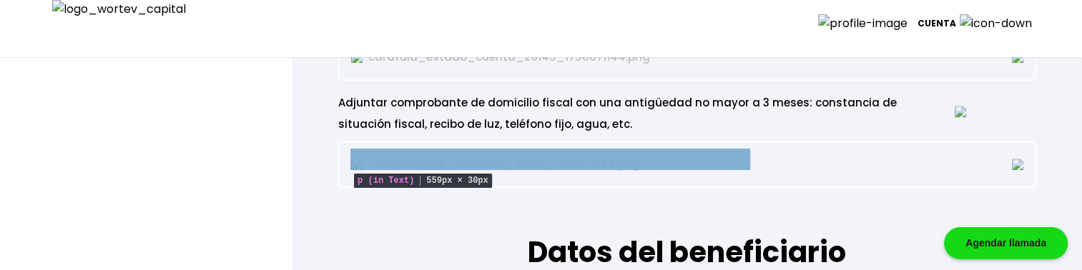
click at [622, 164] on p "comprobante_domicilio_26145_1758671144.png" at bounding box center [551, 164] width 400 height 21
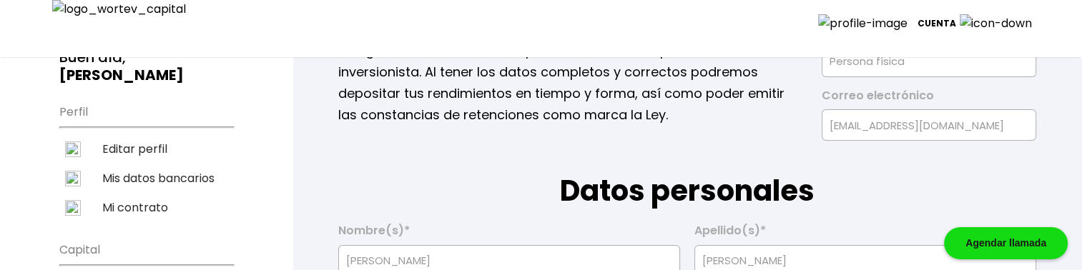
scroll to position [95, 0]
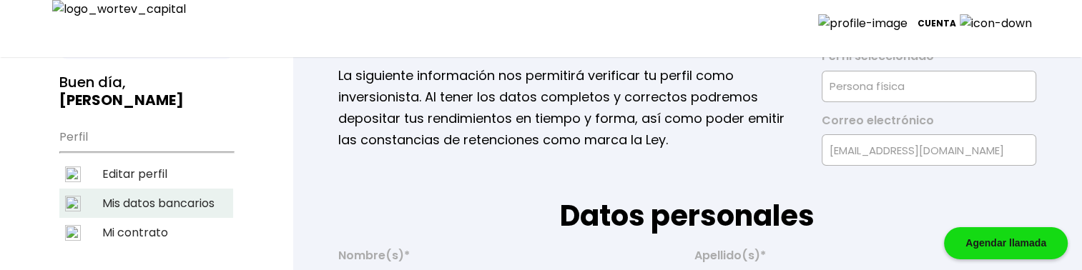
click at [170, 189] on li "Mis datos bancarios" at bounding box center [146, 203] width 174 height 29
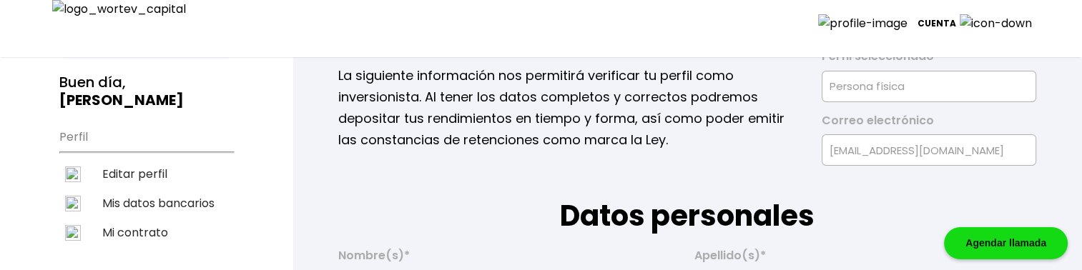
select select "BBVA Bancomer"
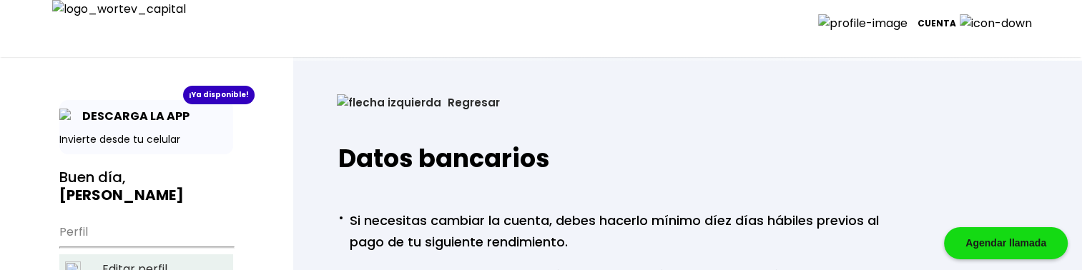
click at [160, 255] on li "Editar perfil" at bounding box center [146, 269] width 174 height 29
select select "Hombre"
select select "Secundaria"
select select "AG"
select select "BBVA Bancomer"
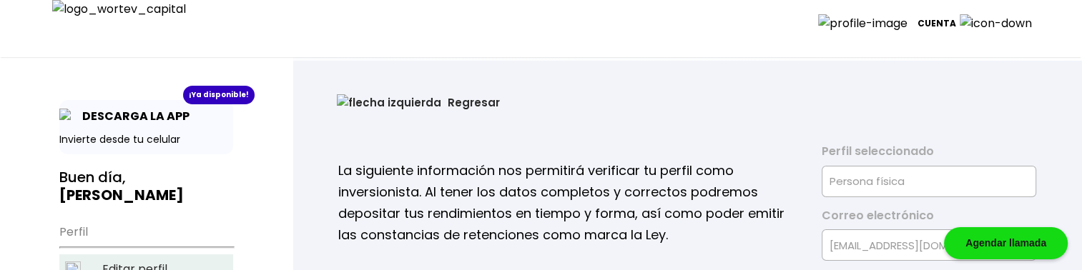
type input "[DATE]"
click at [157, 255] on li "Editar perfil" at bounding box center [146, 269] width 174 height 29
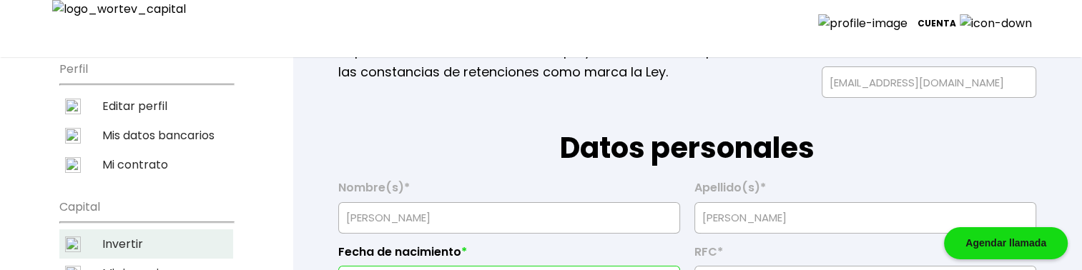
scroll to position [167, 0]
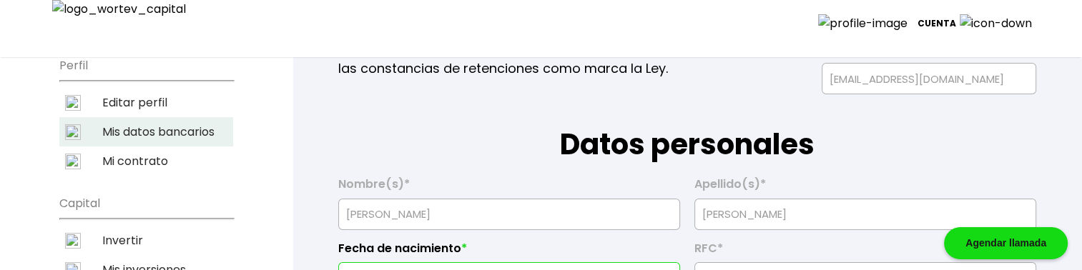
click at [132, 119] on li "Mis datos bancarios" at bounding box center [146, 131] width 174 height 29
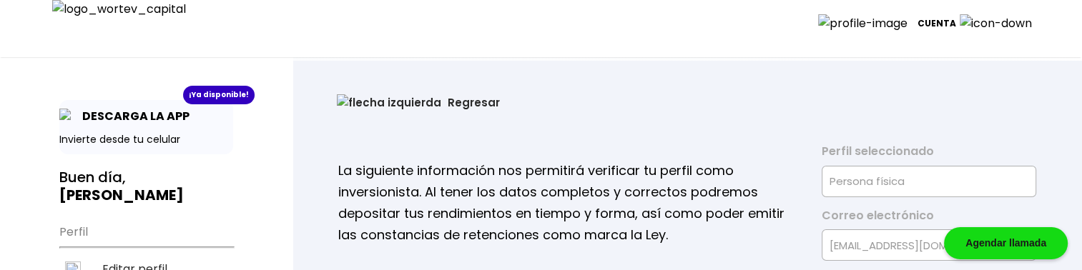
select select "BBVA Bancomer"
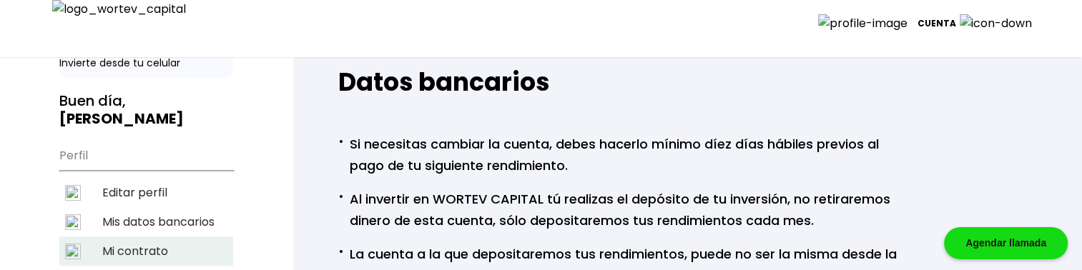
scroll to position [95, 0]
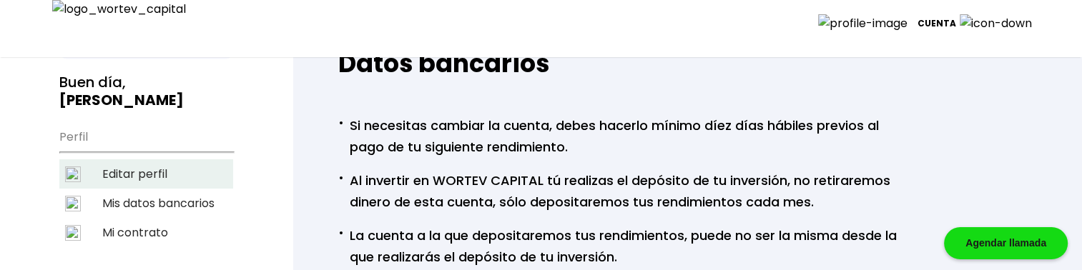
click at [132, 159] on li "Editar perfil" at bounding box center [146, 173] width 174 height 29
select select "Hombre"
select select "Secundaria"
select select "AG"
select select "BBVA Bancomer"
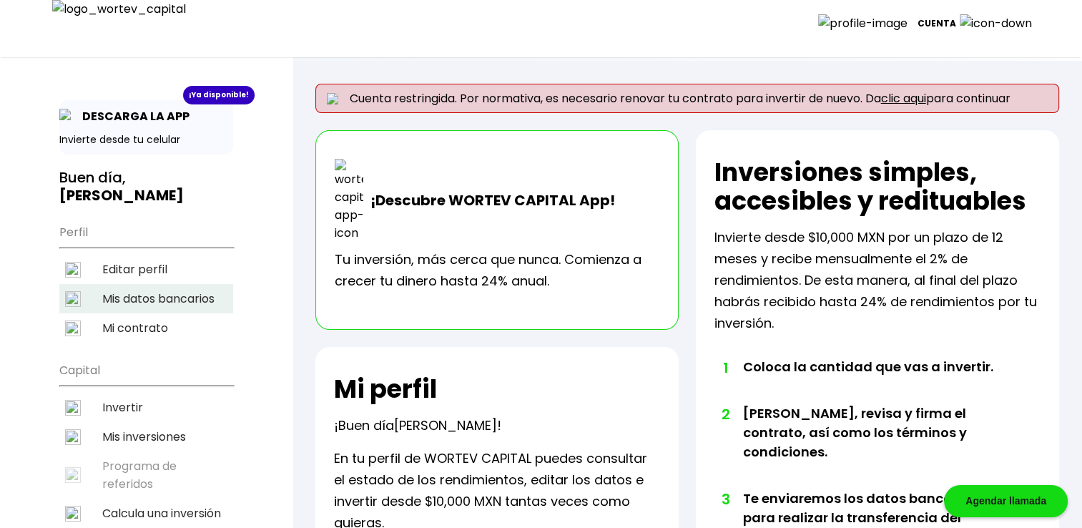
click at [126, 284] on li "Mis datos bancarios" at bounding box center [146, 298] width 174 height 29
select select "BBVA Bancomer"
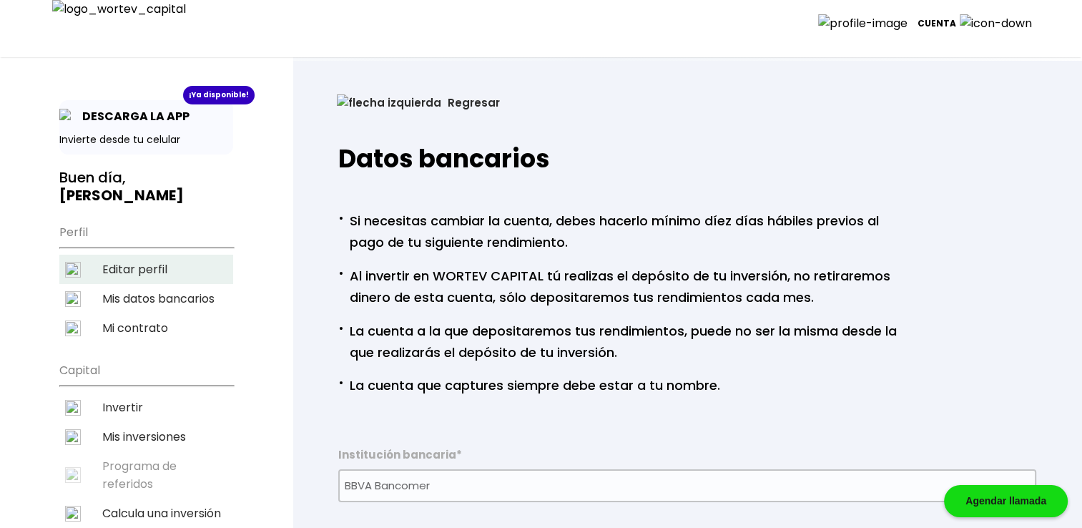
click at [140, 255] on li "Editar perfil" at bounding box center [146, 269] width 174 height 29
select select "Hombre"
select select "Secundaria"
select select "AG"
select select "BBVA Bancomer"
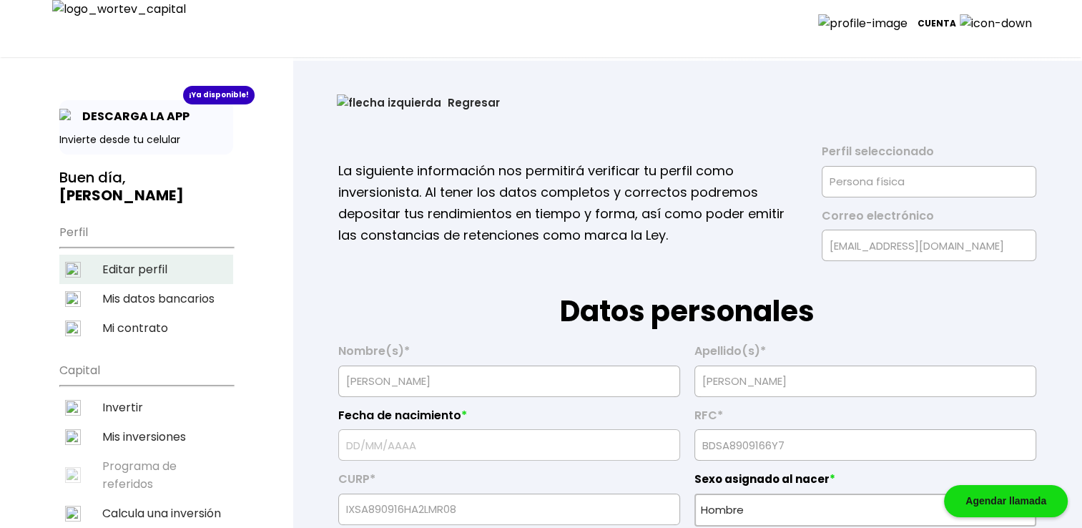
type input "[DATE]"
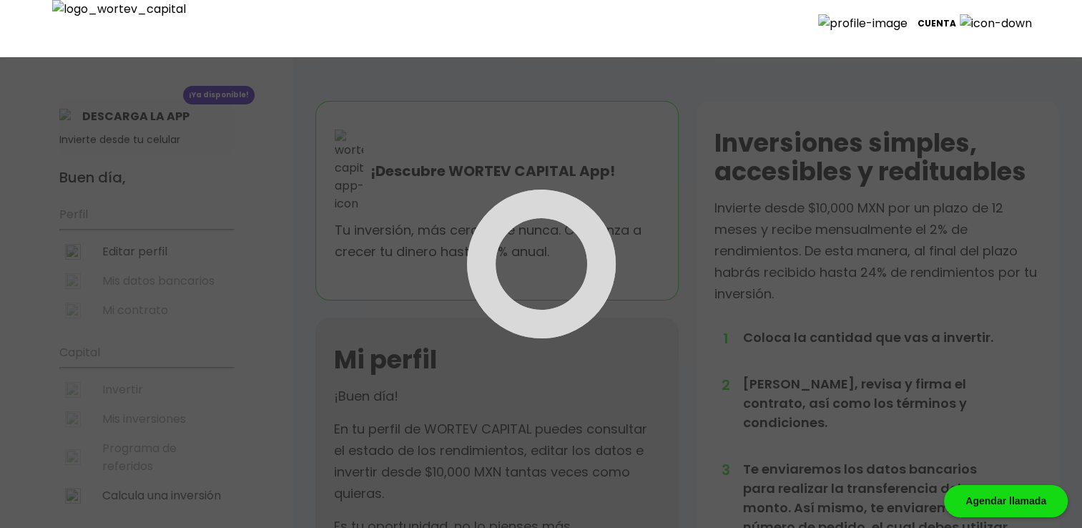
click at [157, 250] on div at bounding box center [541, 264] width 1082 height 528
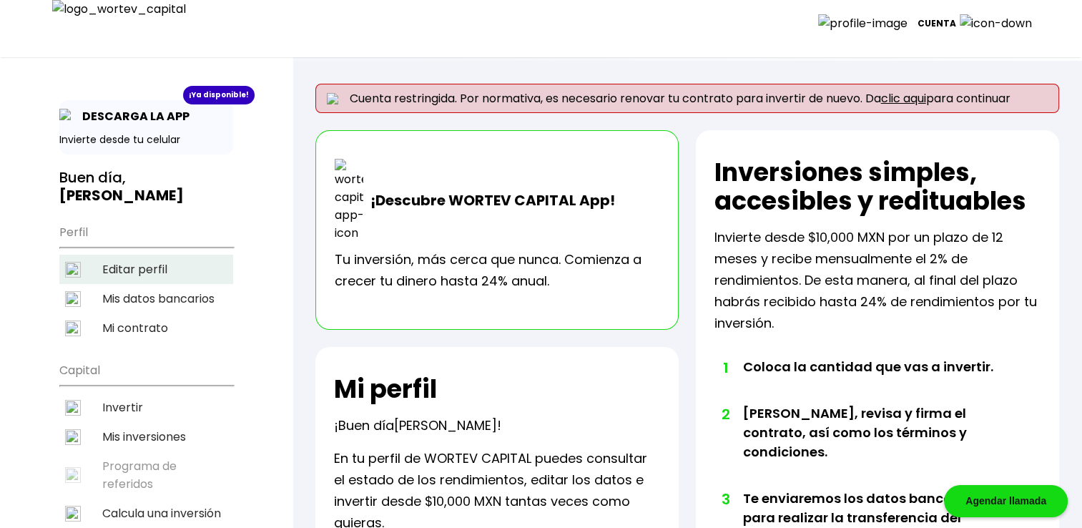
click at [157, 255] on li "Editar perfil" at bounding box center [146, 269] width 174 height 29
select select "Hombre"
select select "Secundaria"
select select "AG"
select select "BBVA Bancomer"
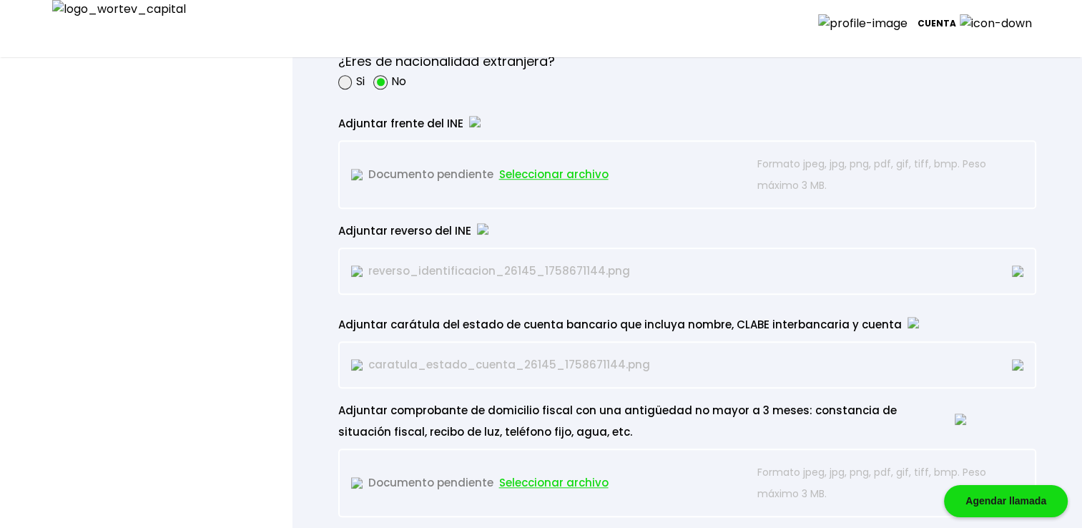
scroll to position [1334, 0]
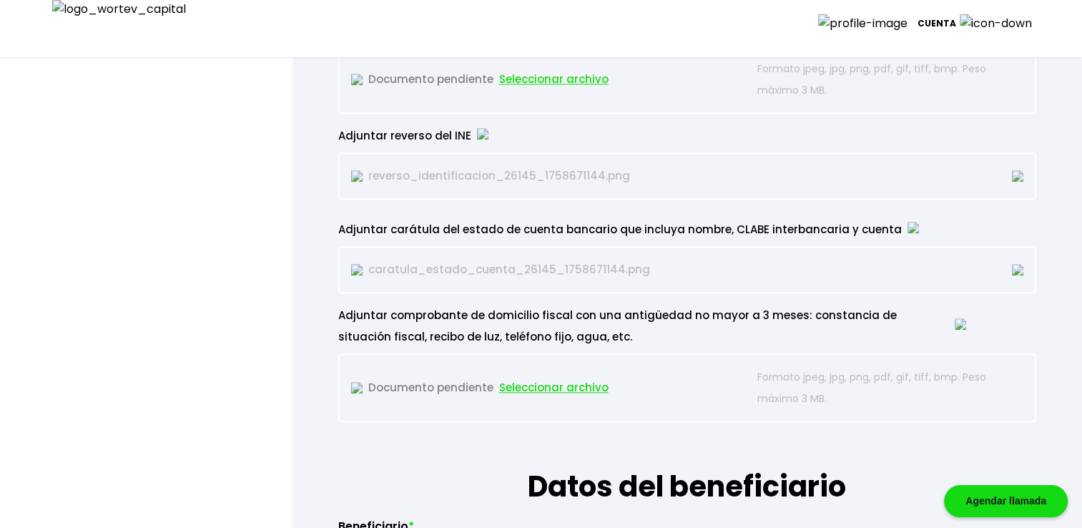
click at [545, 385] on span "Seleccionar archivo" at bounding box center [553, 387] width 109 height 21
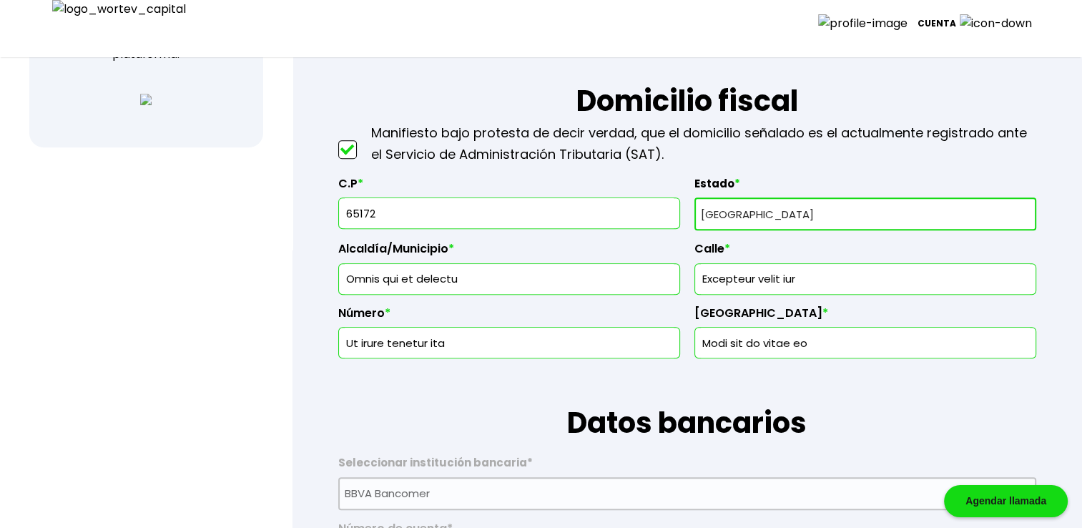
scroll to position [524, 0]
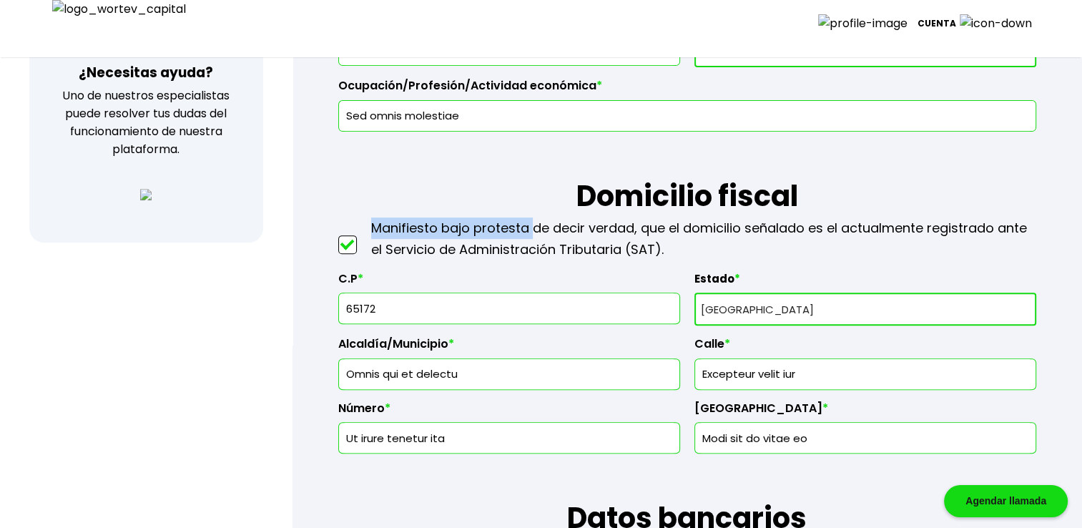
drag, startPoint x: 372, startPoint y: 222, endPoint x: 532, endPoint y: 227, distance: 160.2
click at [532, 227] on p "Manifiesto bajo protesta de decir verdad, que el domicilio señalado es el actua…" at bounding box center [703, 238] width 665 height 43
copy p "Manifiesto bajo protesta"
click at [562, 230] on p "Manifiesto bajo protesta de decir verdad, que el domicilio señalado es el actua…" at bounding box center [703, 238] width 665 height 43
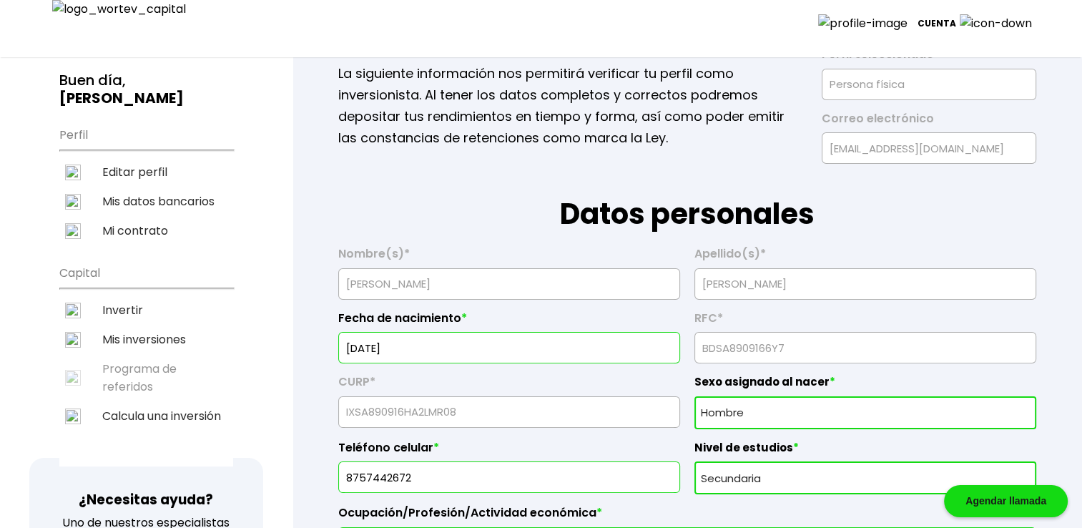
scroll to position [95, 0]
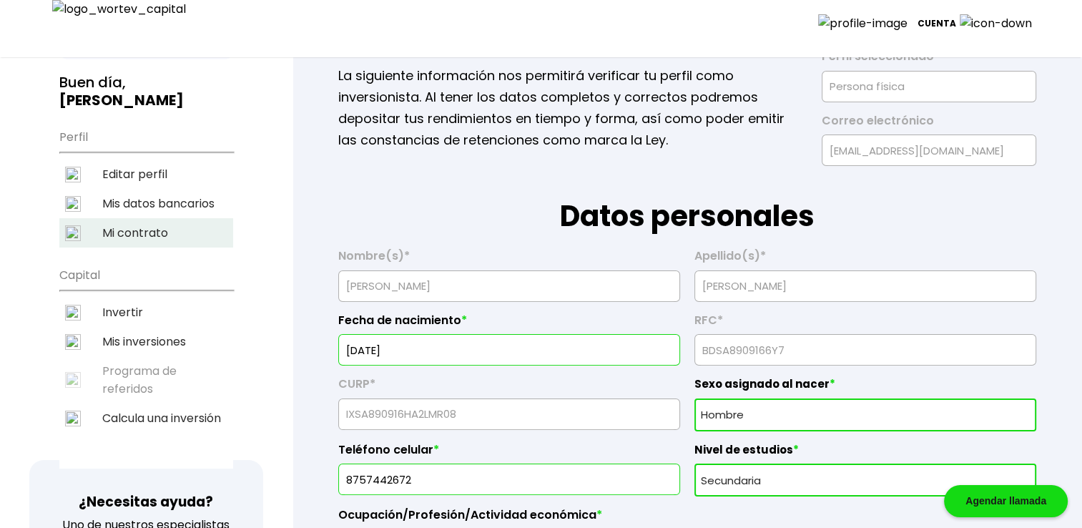
click at [143, 218] on li "Mi contrato" at bounding box center [146, 232] width 174 height 29
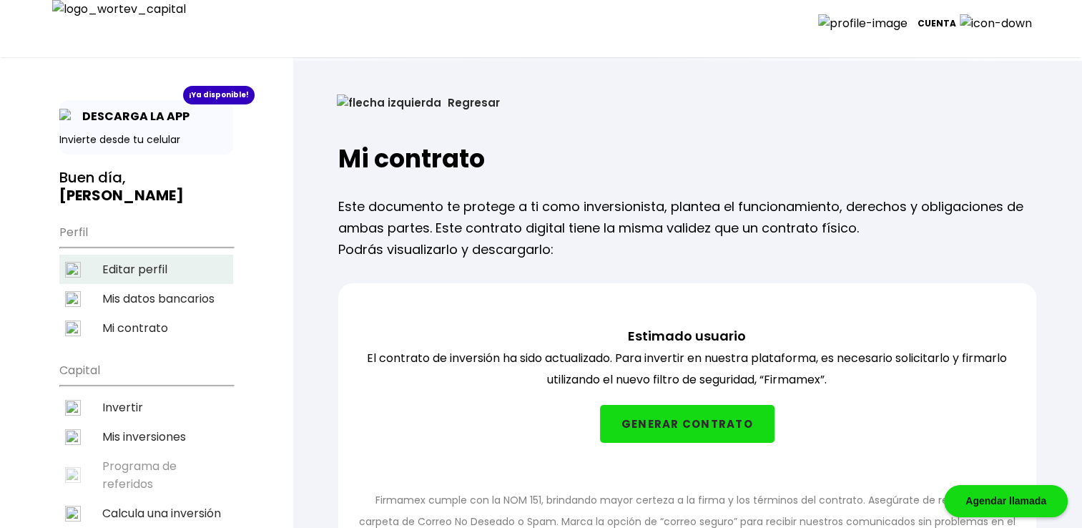
click at [157, 255] on li "Editar perfil" at bounding box center [146, 269] width 174 height 29
select select "Hombre"
select select "Secundaria"
select select "AG"
select select "BBVA Bancomer"
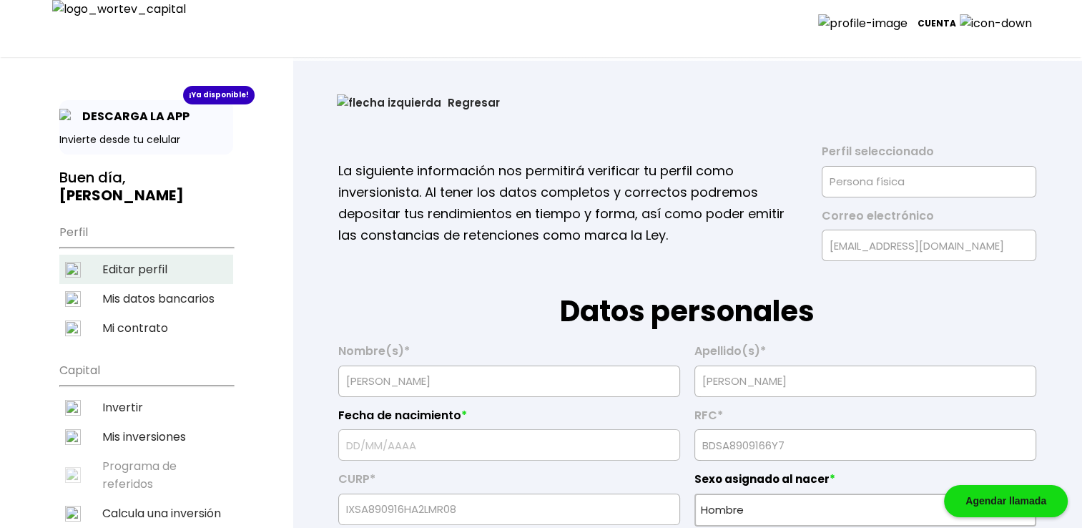
type input "[DATE]"
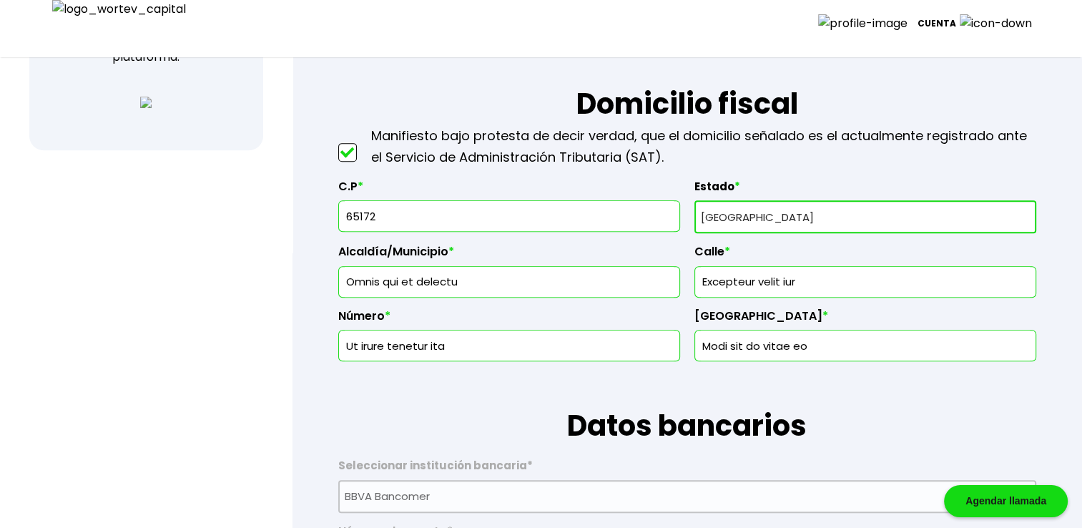
scroll to position [619, 0]
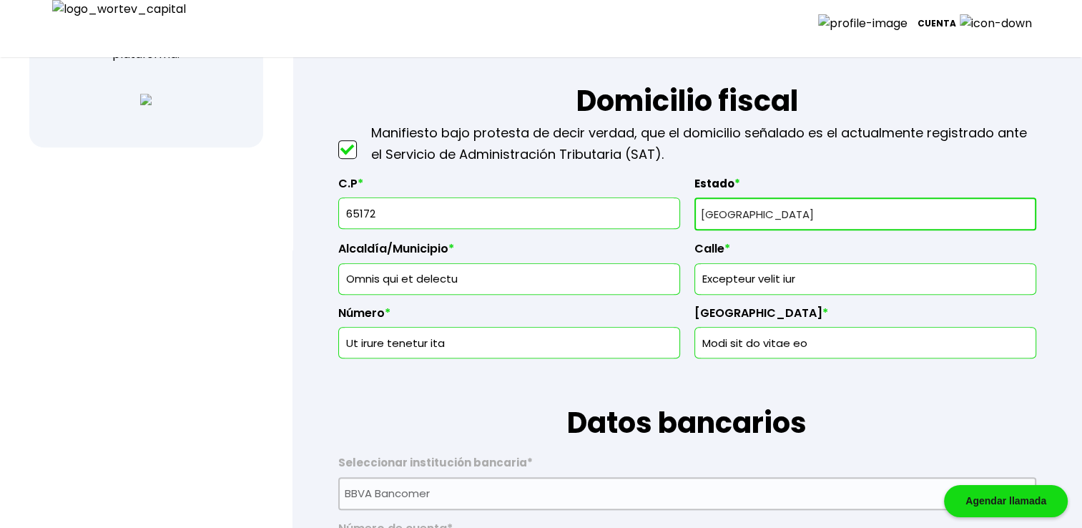
click at [435, 219] on input "65172" at bounding box center [509, 213] width 329 height 30
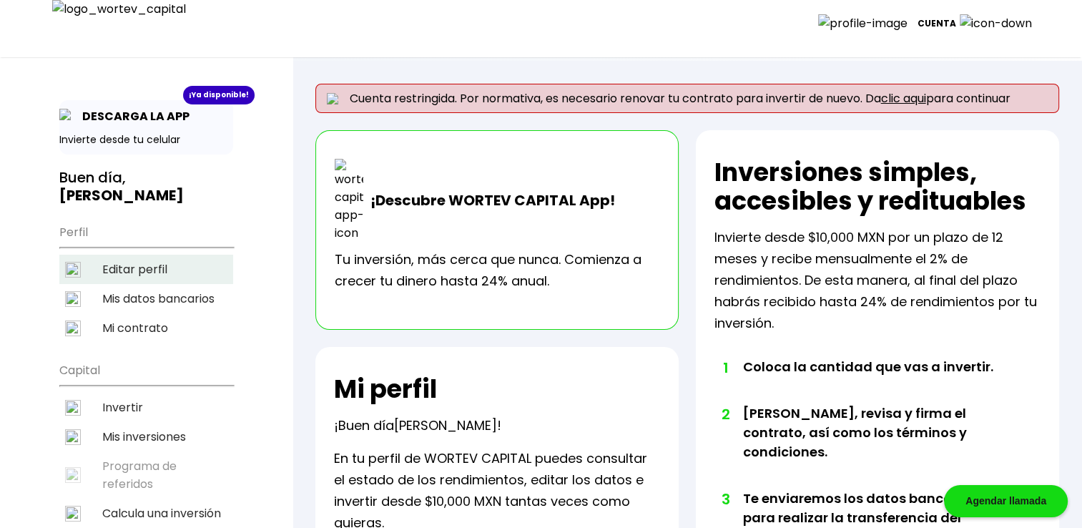
click at [180, 255] on li "Editar perfil" at bounding box center [146, 269] width 174 height 29
select select "Hombre"
select select "Secundaria"
select select "AG"
select select "BBVA Bancomer"
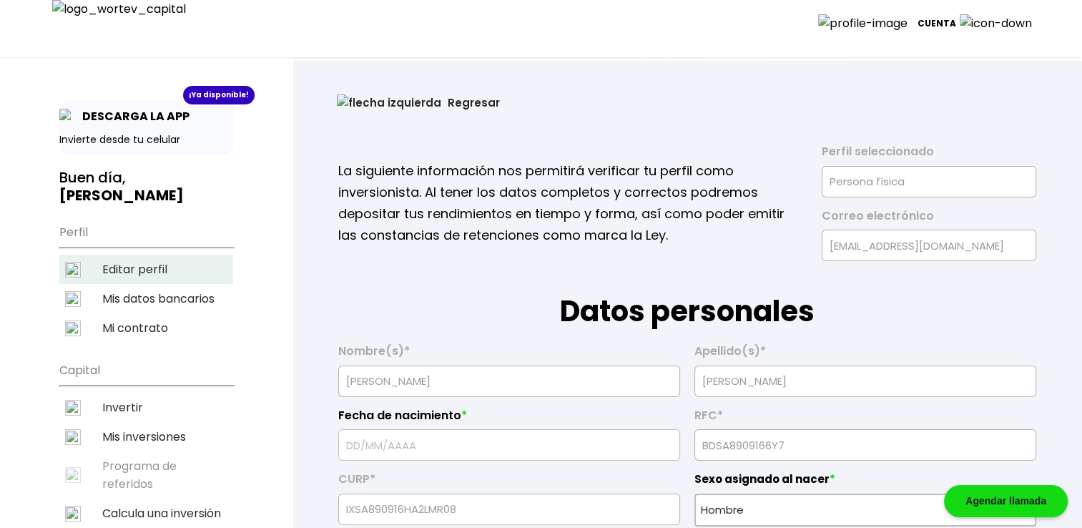
type input "[DATE]"
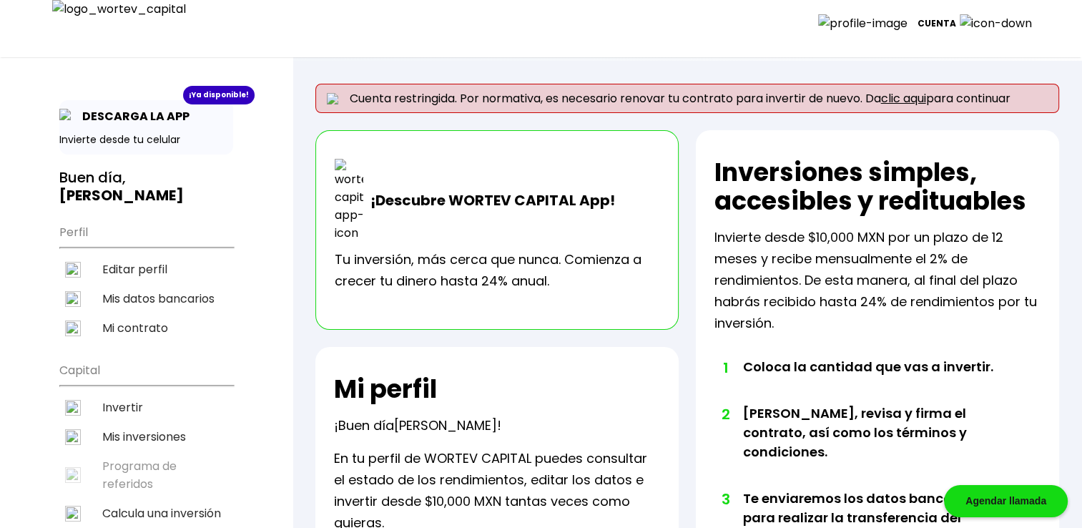
click at [144, 255] on li "Editar perfil" at bounding box center [146, 269] width 174 height 29
click at [134, 255] on li "Editar perfil" at bounding box center [146, 269] width 174 height 29
select select "Hombre"
select select "Secundaria"
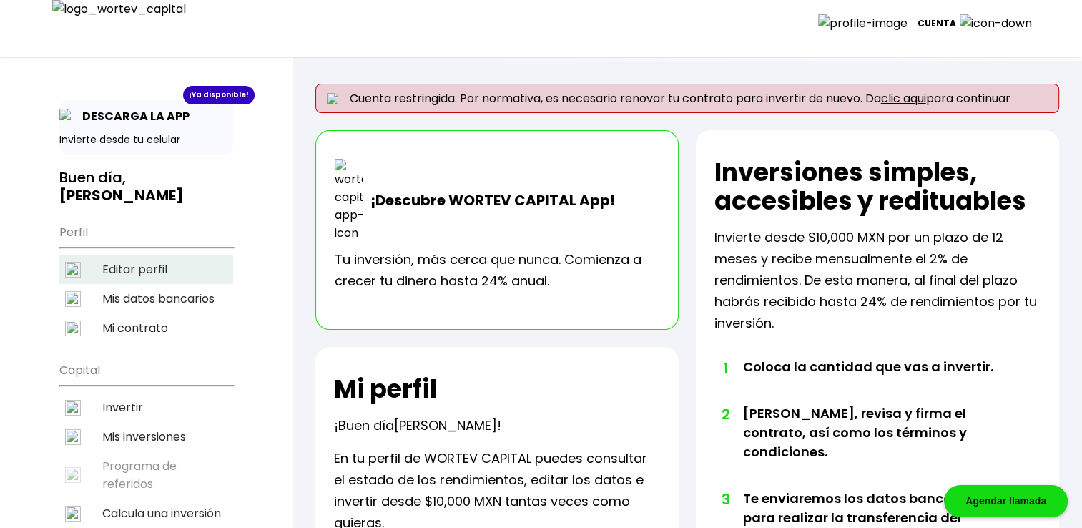
select select "AG"
select select "BBVA Bancomer"
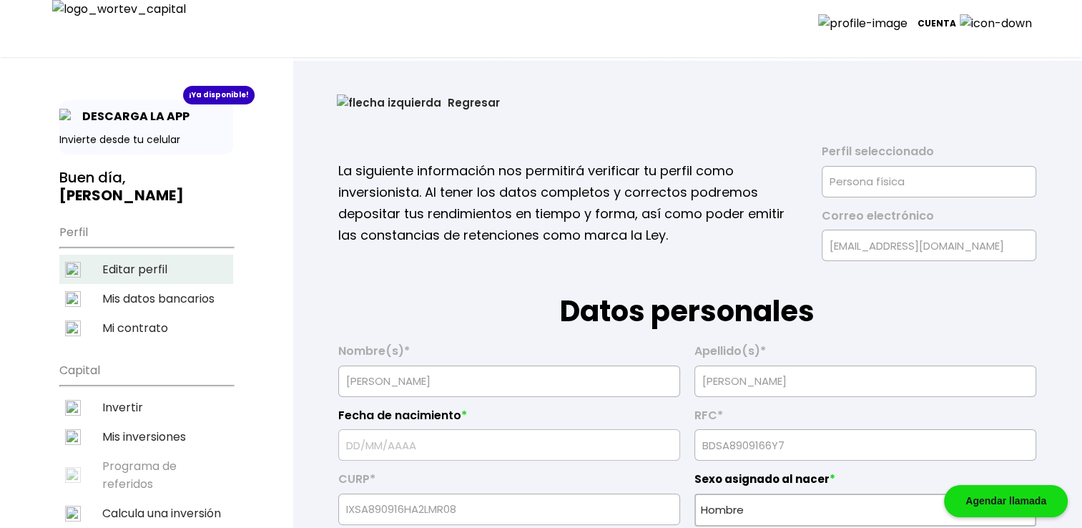
type input "[DATE]"
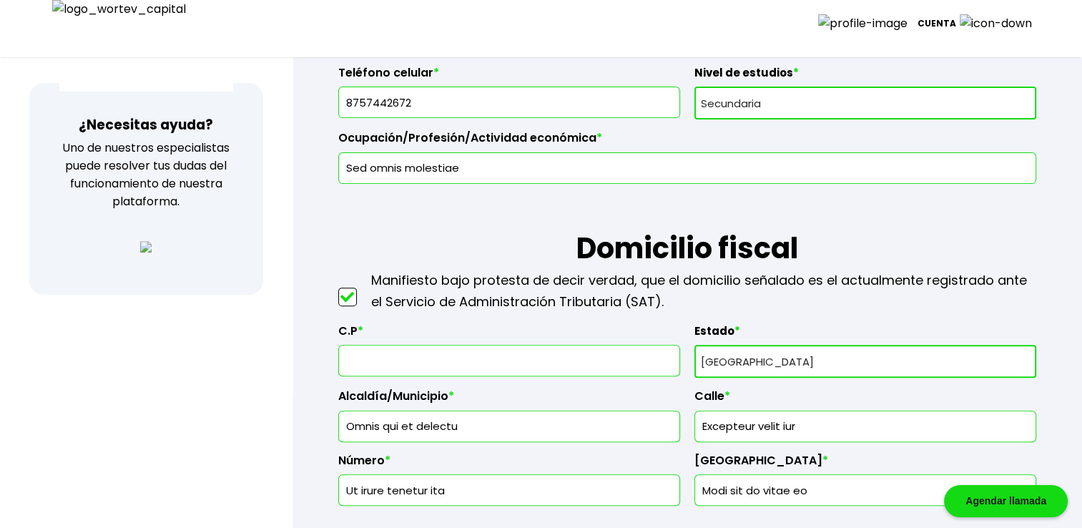
scroll to position [476, 0]
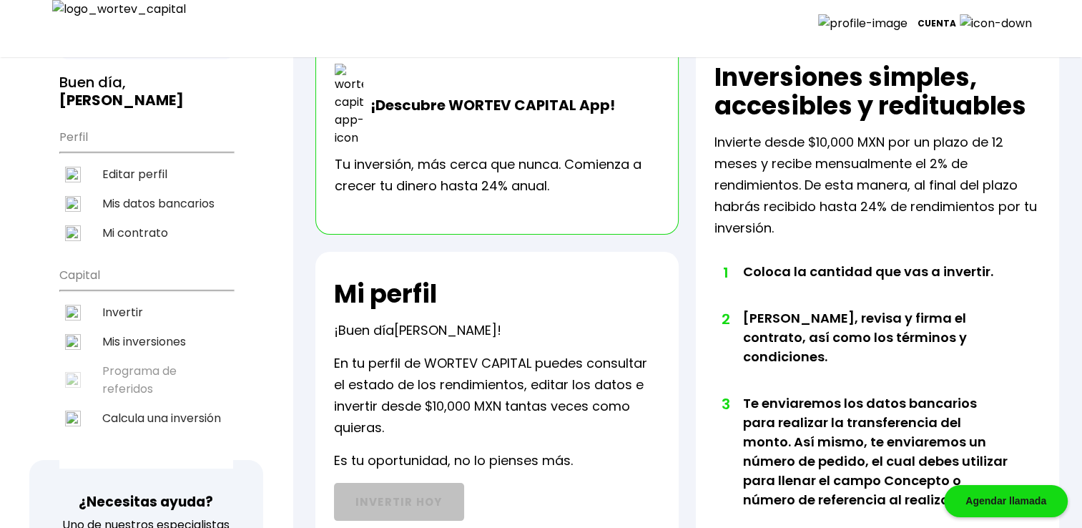
scroll to position [94, 0]
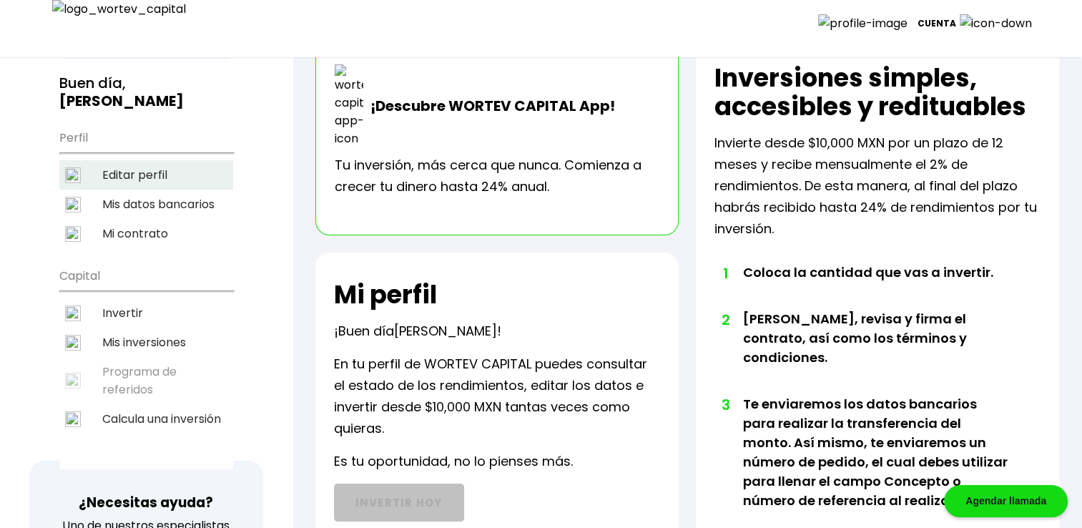
click at [149, 160] on li "Editar perfil" at bounding box center [146, 174] width 174 height 29
select select "Hombre"
select select "Secundaria"
select select "AG"
select select "BBVA Bancomer"
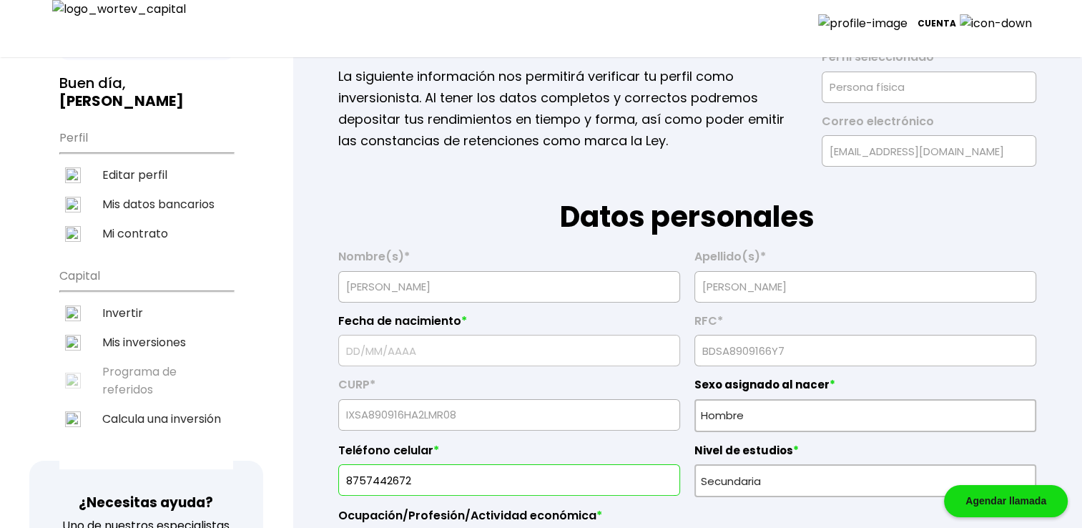
type input "16/09/1967"
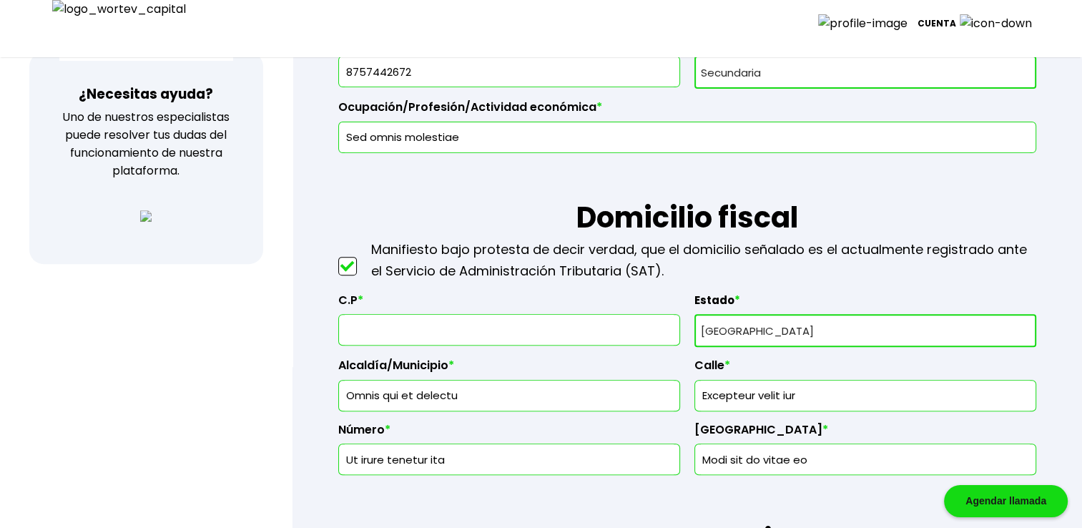
scroll to position [620, 0]
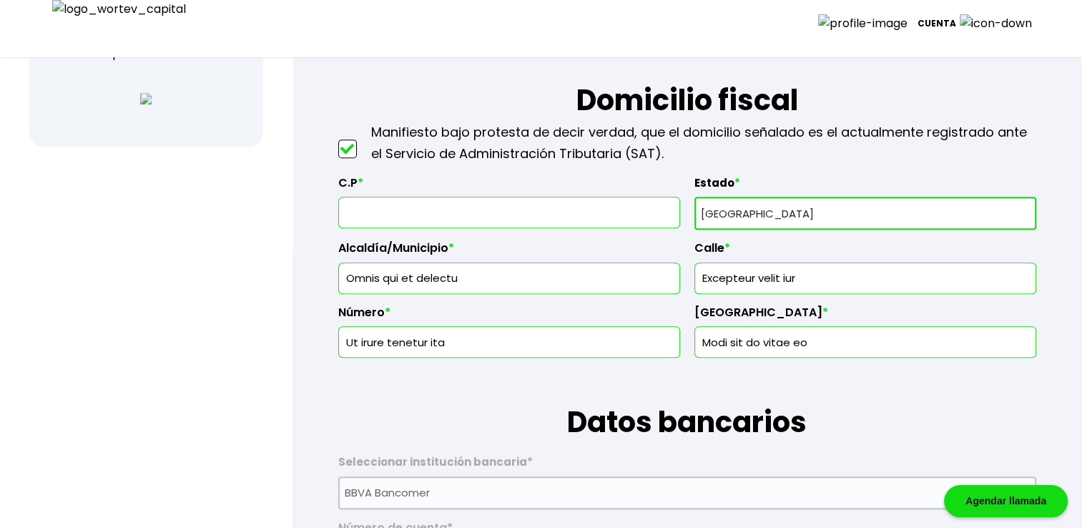
click at [475, 203] on input "text" at bounding box center [509, 212] width 329 height 30
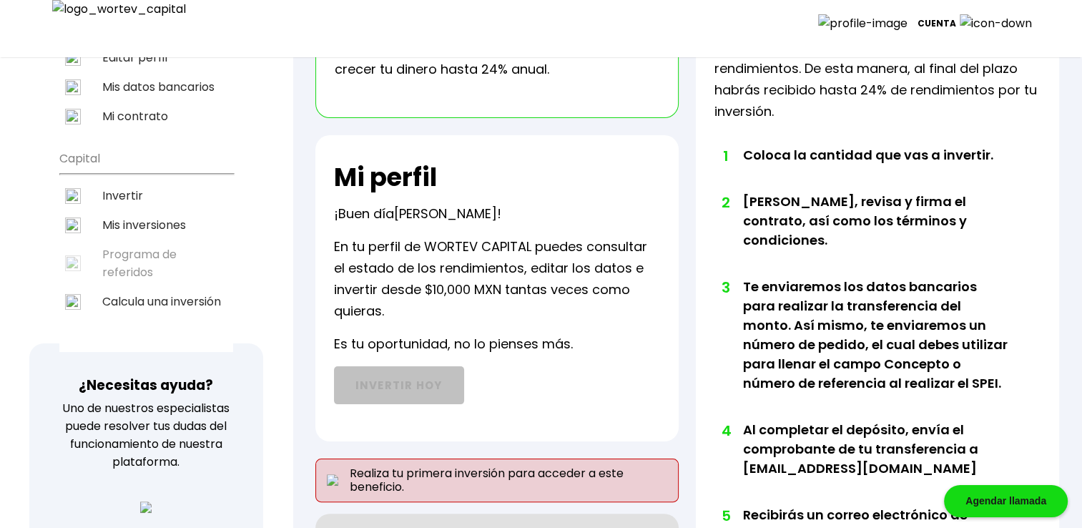
scroll to position [192, 0]
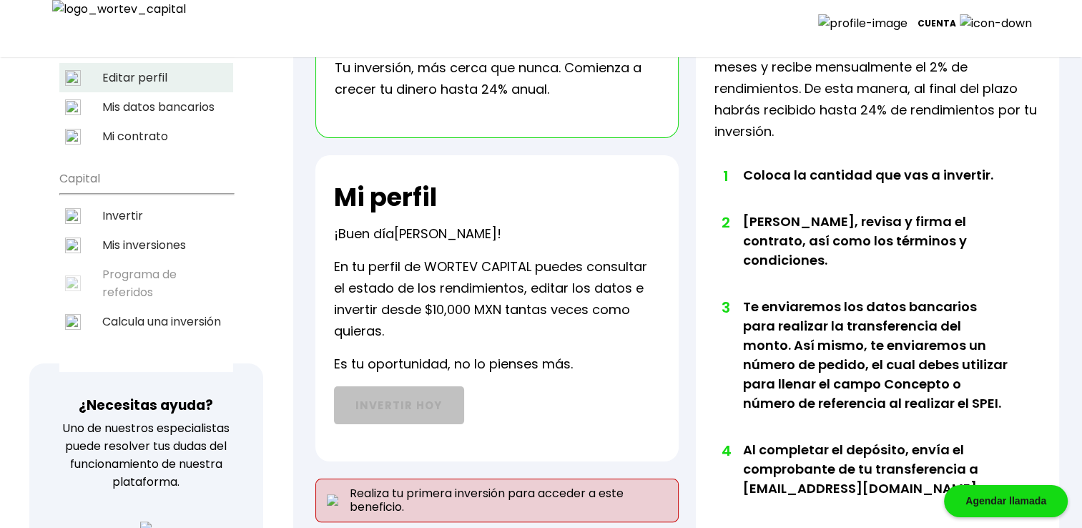
click at [137, 63] on li "Editar perfil" at bounding box center [146, 77] width 174 height 29
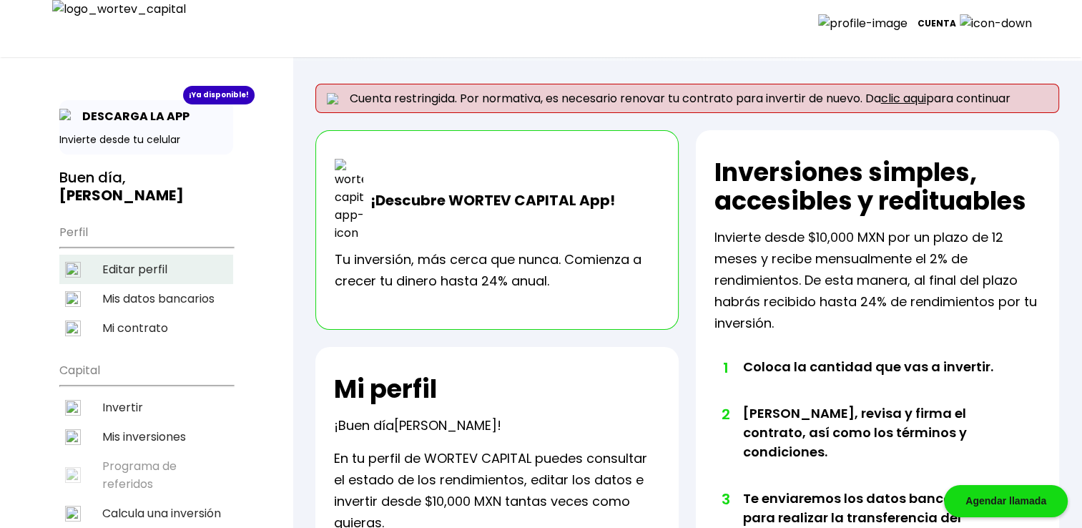
select select "Hombre"
select select "Secundaria"
select select "AG"
select select "BBVA Bancomer"
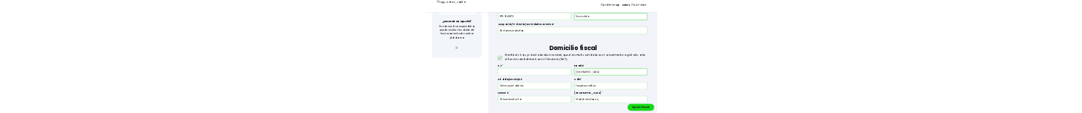
scroll to position [500, 0]
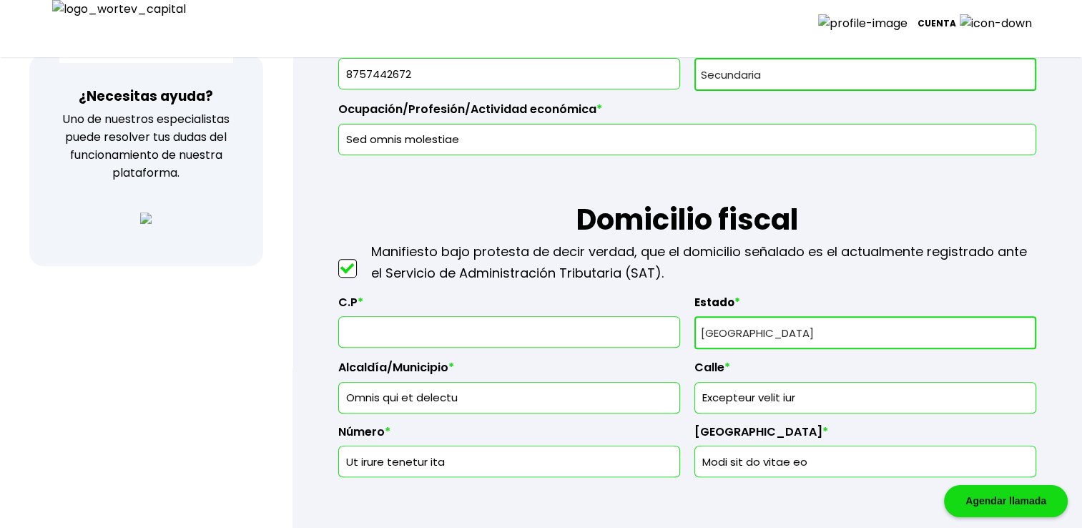
type input "65172"
select select "Hombre"
select select "Secundaria"
select select "AG"
select select "BBVA Bancomer"
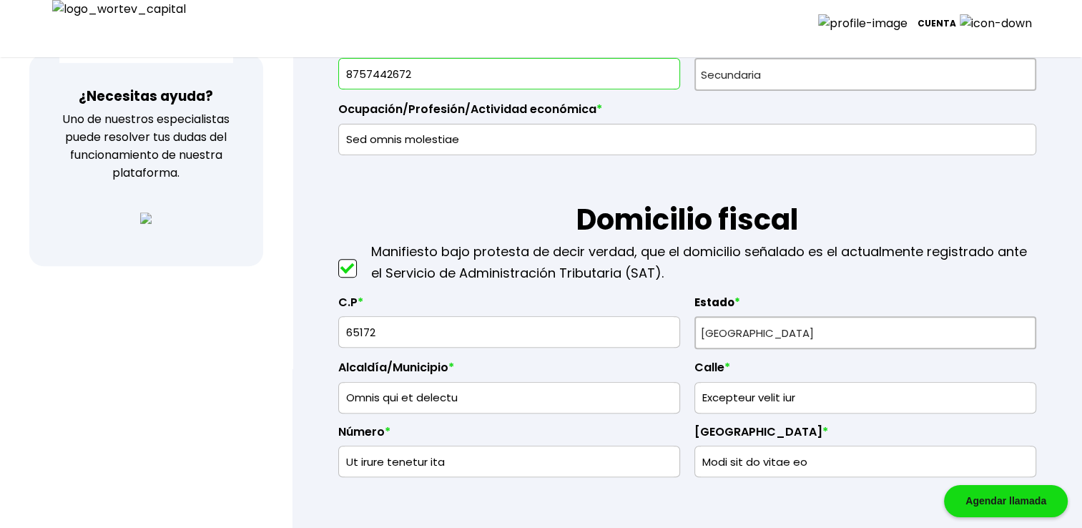
type input "16/09/1967"
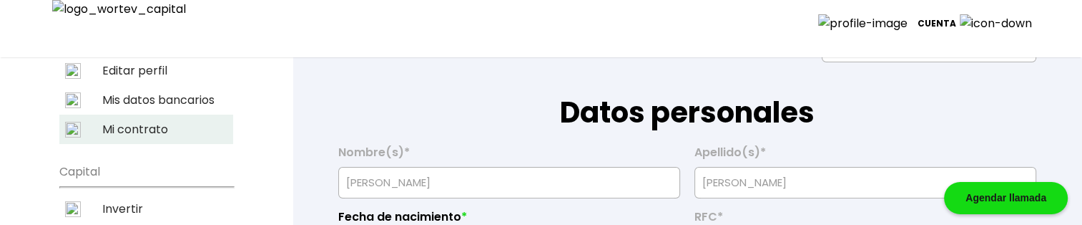
scroll to position [190, 0]
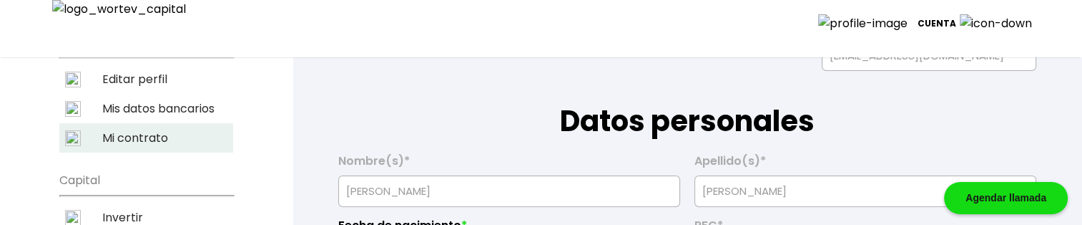
click at [145, 123] on li "Mi contrato" at bounding box center [146, 137] width 174 height 29
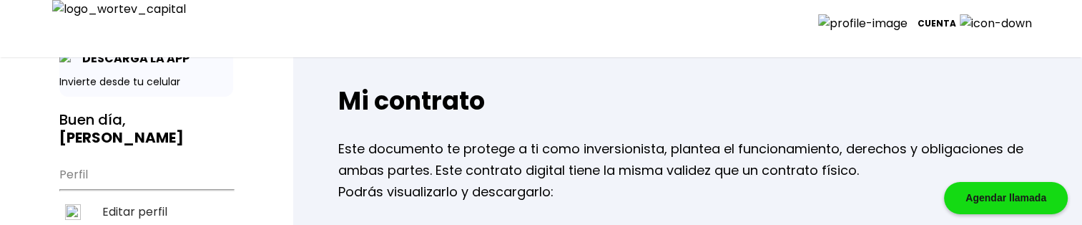
scroll to position [143, 0]
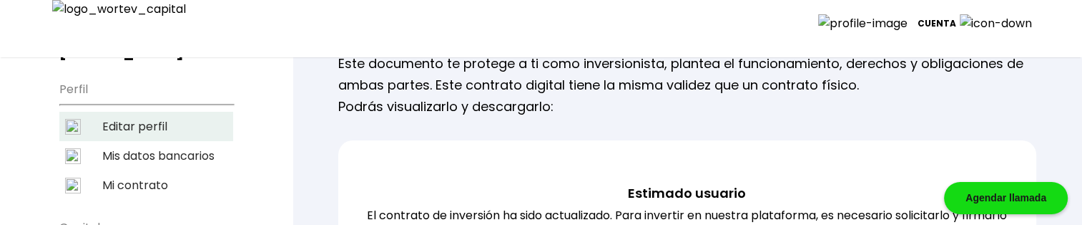
click at [137, 114] on li "Editar perfil" at bounding box center [146, 126] width 174 height 29
select select "Hombre"
select select "Secundaria"
select select "AG"
select select "BBVA Bancomer"
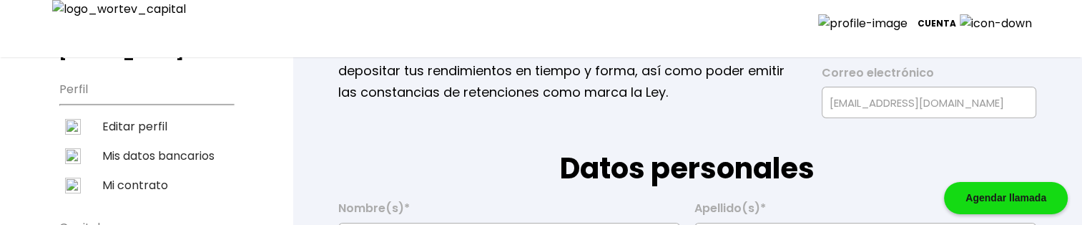
type input "16/09/1967"
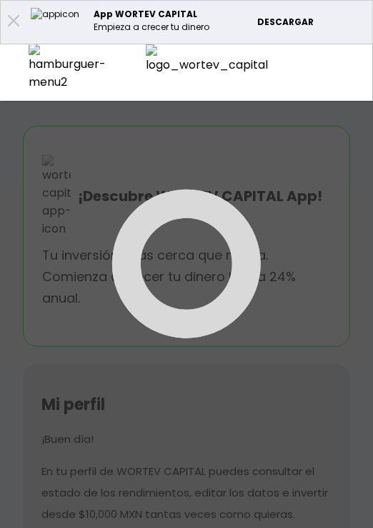
click at [27, 61] on div at bounding box center [67, 67] width 134 height 47
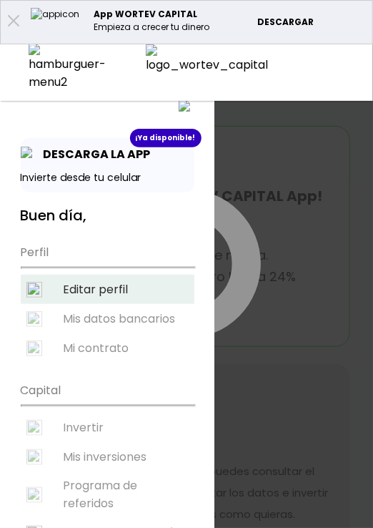
click at [100, 288] on li "Editar perfil" at bounding box center [108, 289] width 174 height 29
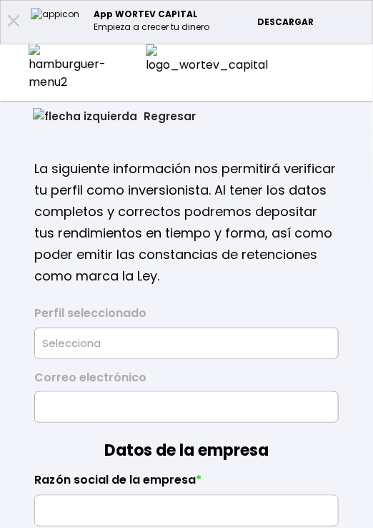
select select "Selecciona tu banco"
select select "Hombre"
select select "Secundaria"
select select "AG"
select select "BBVA Bancomer"
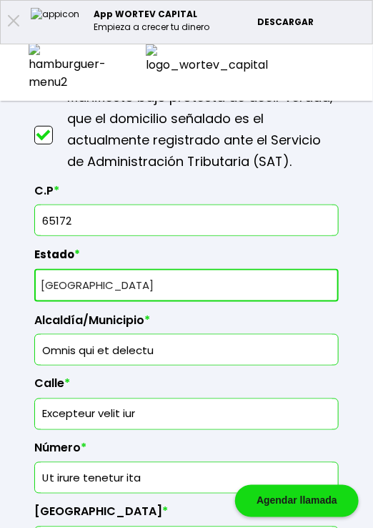
scroll to position [1048, 0]
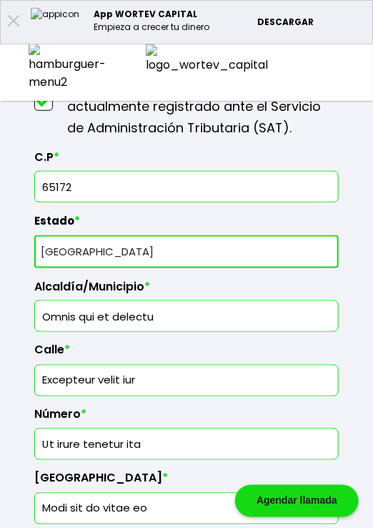
click at [113, 184] on input "65172" at bounding box center [187, 187] width 292 height 30
drag, startPoint x: 122, startPoint y: 177, endPoint x: -3, endPoint y: 177, distance: 124.4
type input "09871"
select select "Hombre"
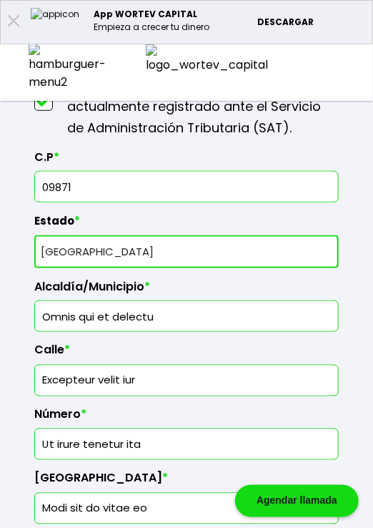
select select "Secundaria"
select select "AG"
select select "BBVA Bancomer"
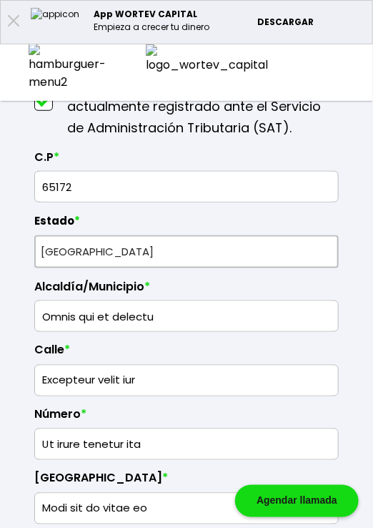
type input "16/09/1967"
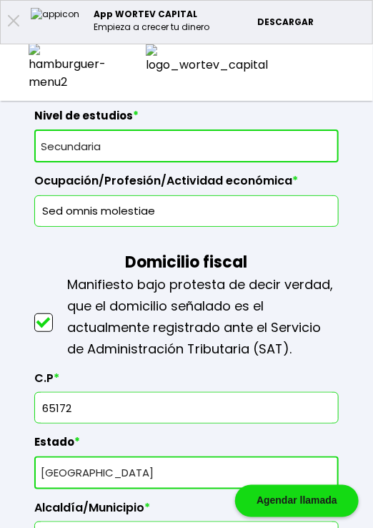
scroll to position [762, 0]
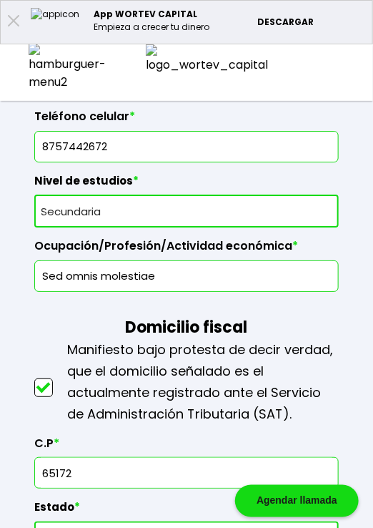
click at [37, 61] on img at bounding box center [67, 67] width 77 height 47
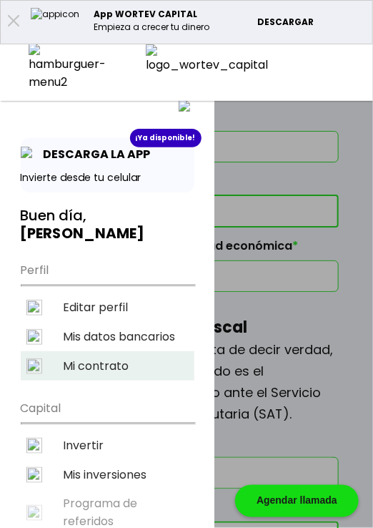
click at [122, 351] on li "Mi contrato" at bounding box center [108, 365] width 174 height 29
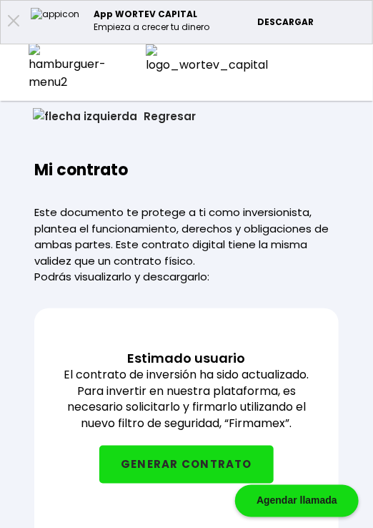
click at [40, 65] on img at bounding box center [67, 67] width 77 height 47
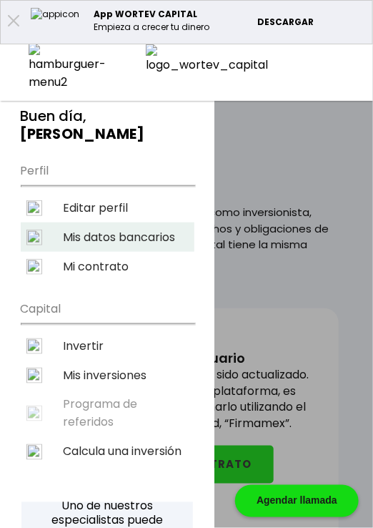
scroll to position [95, 0]
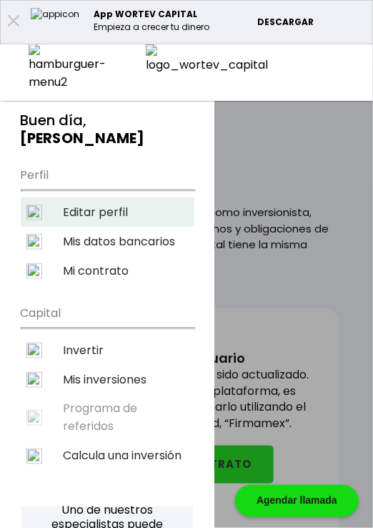
click at [82, 197] on li "Editar perfil" at bounding box center [108, 211] width 174 height 29
select select "Hombre"
select select "Secundaria"
select select "AG"
select select "BBVA Bancomer"
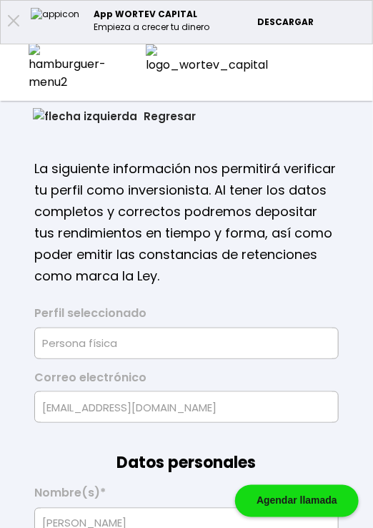
type input "16/09/1967"
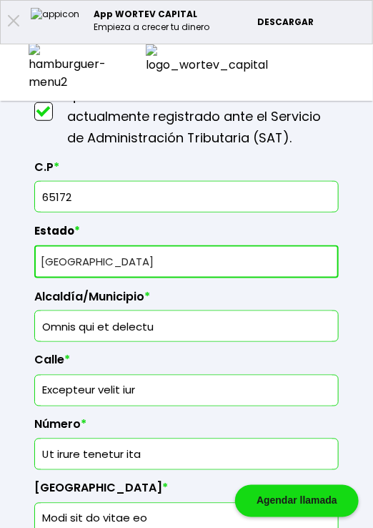
scroll to position [977, 0]
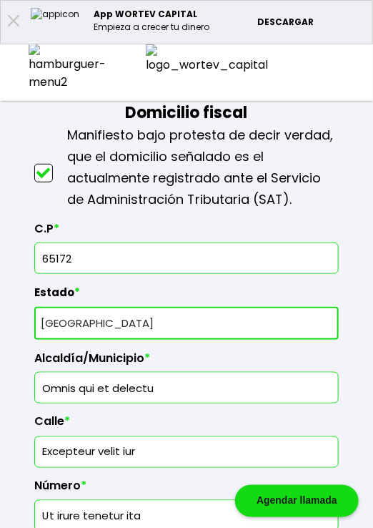
click at [154, 325] on select "Selecciona tu estado Aguascalientes Baja California Baja California Sur Campech…" at bounding box center [186, 323] width 305 height 33
select select "JA"
click at [34, 307] on select "Selecciona tu estado Aguascalientes Baja California Baja California Sur Campech…" at bounding box center [186, 323] width 305 height 33
click at [95, 257] on input "65172" at bounding box center [187, 258] width 292 height 30
type input "65171"
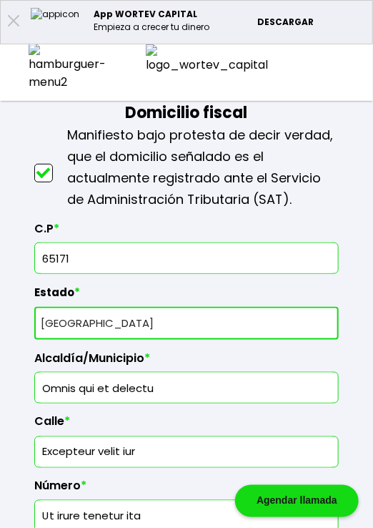
click at [151, 387] on input "Omnis qui et delectu" at bounding box center [187, 388] width 292 height 30
type input "jajajaja"
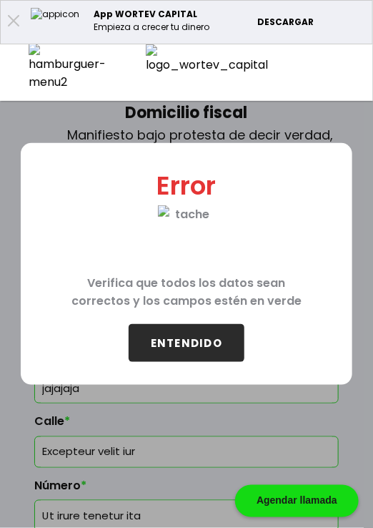
click at [197, 340] on button "ENTENDIDO" at bounding box center [187, 343] width 116 height 38
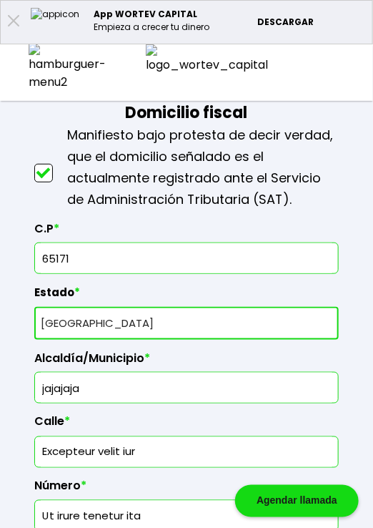
click at [180, 253] on input "65171" at bounding box center [187, 258] width 292 height 30
type input "65172"
select select "AG"
type input "Omnis qui et delectu"
click at [128, 255] on input "65172" at bounding box center [187, 258] width 292 height 30
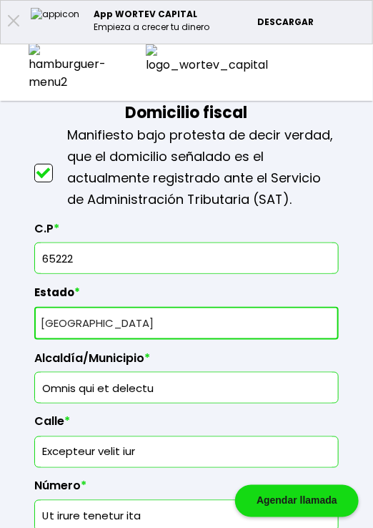
type input "65172"
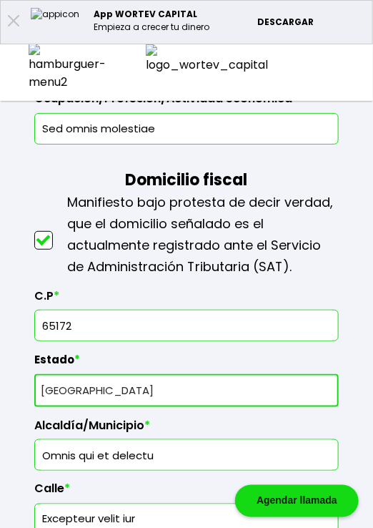
scroll to position [882, 0]
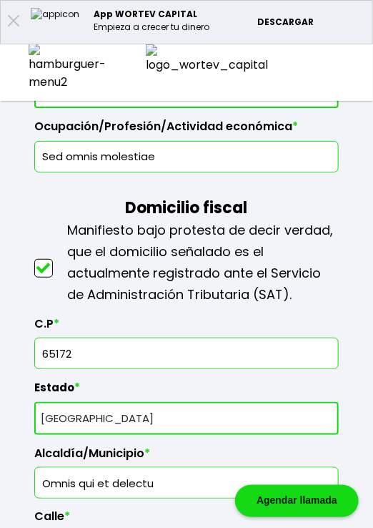
click at [39, 66] on img at bounding box center [67, 67] width 77 height 47
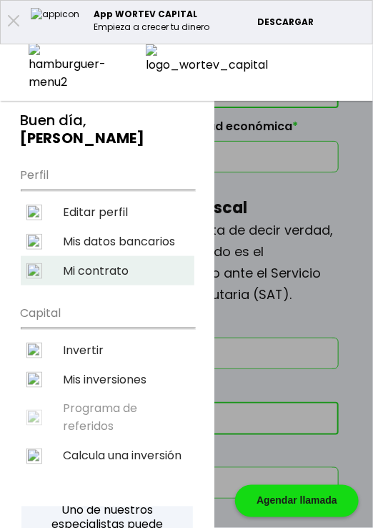
click at [137, 256] on li "Mi contrato" at bounding box center [108, 270] width 174 height 29
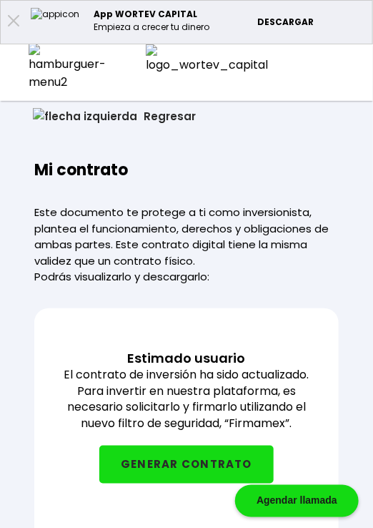
click at [27, 64] on div at bounding box center [67, 67] width 134 height 47
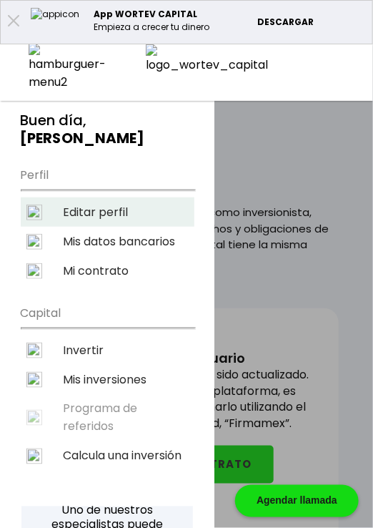
click at [92, 197] on li "Editar perfil" at bounding box center [108, 211] width 174 height 29
select select "Hombre"
select select "Secundaria"
select select "AG"
select select "BBVA Bancomer"
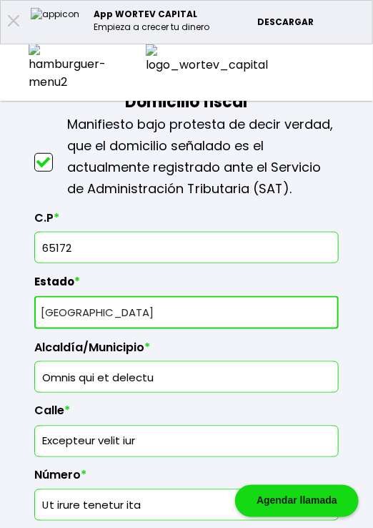
scroll to position [1001, 0]
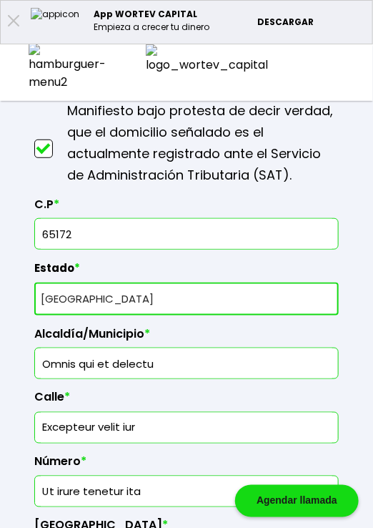
click at [86, 229] on input "65172" at bounding box center [187, 234] width 292 height 30
type input "65171"
click at [322, 290] on select "Selecciona tu estado Aguascalientes Baja California Baja California Sur Campech…" at bounding box center [186, 298] width 305 height 33
select select "MX"
click at [34, 282] on select "Selecciona tu estado Aguascalientes Baja California Baja California Sur Campech…" at bounding box center [186, 298] width 305 height 33
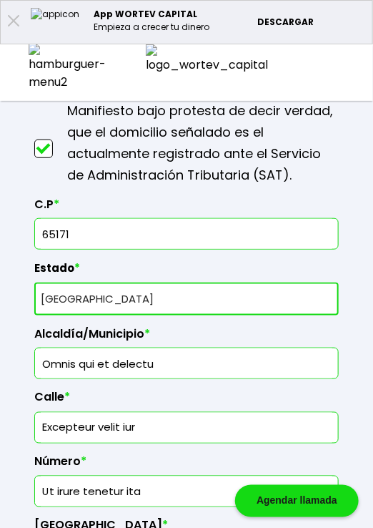
click at [163, 485] on input "Ut irure tenetur ita" at bounding box center [187, 491] width 292 height 30
type input "Ut irure tenetur 1"
click at [260, 422] on input "Excepteur velit iur" at bounding box center [187, 428] width 292 height 30
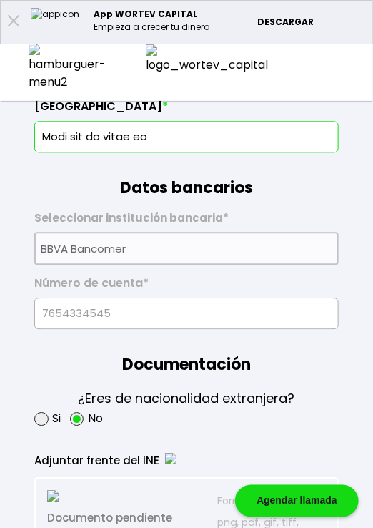
scroll to position [1430, 0]
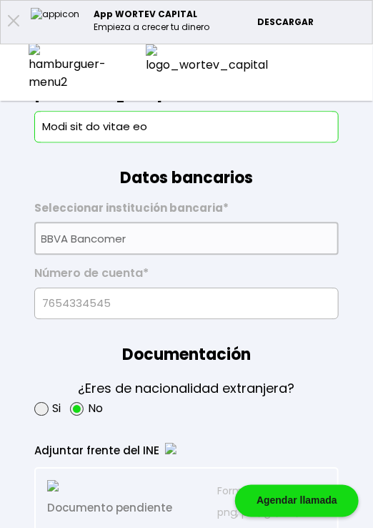
type input "Excepteur velit iu"
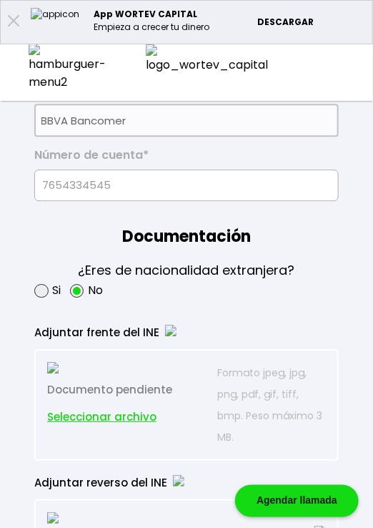
scroll to position [1549, 0]
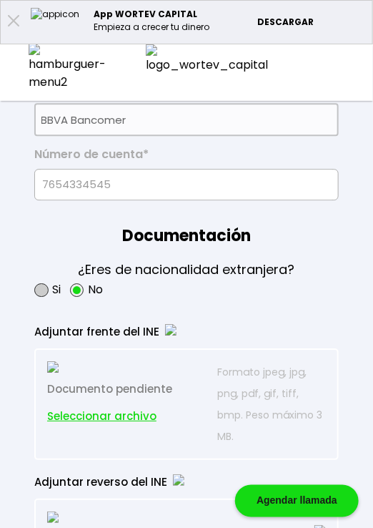
click at [43, 286] on span at bounding box center [41, 290] width 14 height 14
click at [56, 286] on input "radio" at bounding box center [60, 289] width 9 height 9
radio input "true"
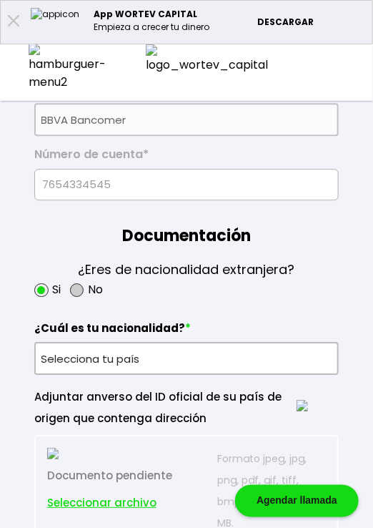
click at [78, 283] on span at bounding box center [77, 290] width 14 height 14
click at [92, 285] on input "radio" at bounding box center [96, 289] width 9 height 9
radio input "true"
radio input "false"
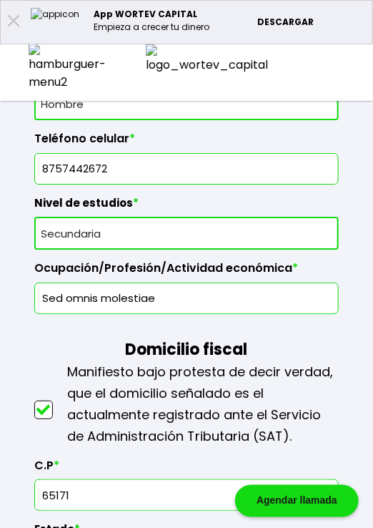
scroll to position [667, 0]
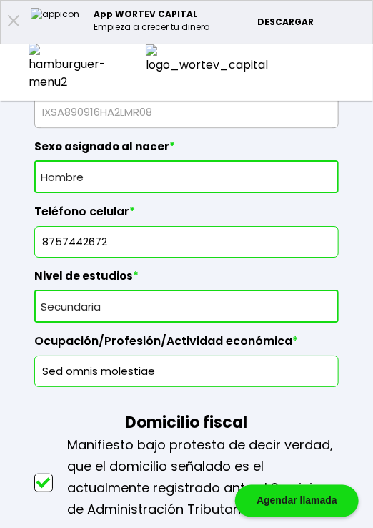
click at [154, 236] on input "8757442672" at bounding box center [187, 242] width 292 height 30
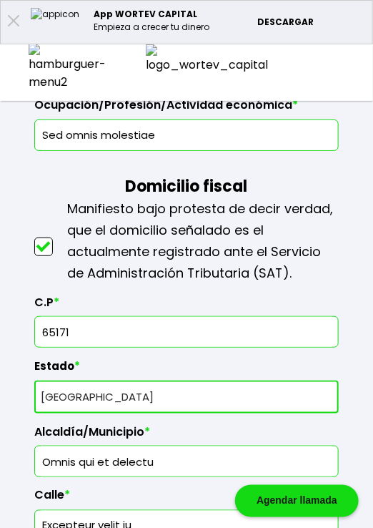
scroll to position [929, 0]
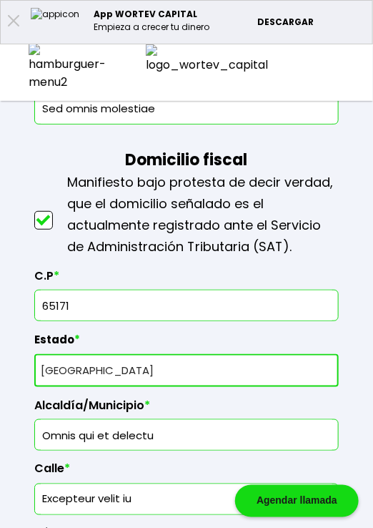
type input "8757442672"
type input "65172"
select select "AG"
type input "Excepteur velit iur"
type input "Ut irure tenetur ita"
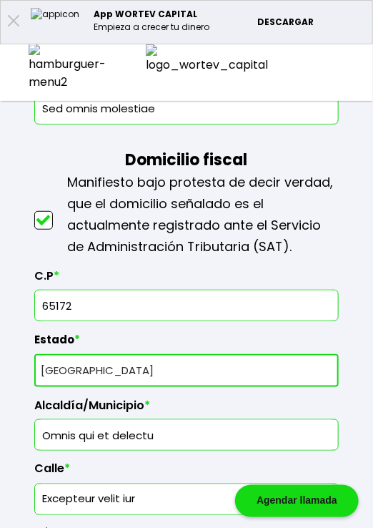
click at [41, 72] on div at bounding box center [67, 67] width 134 height 47
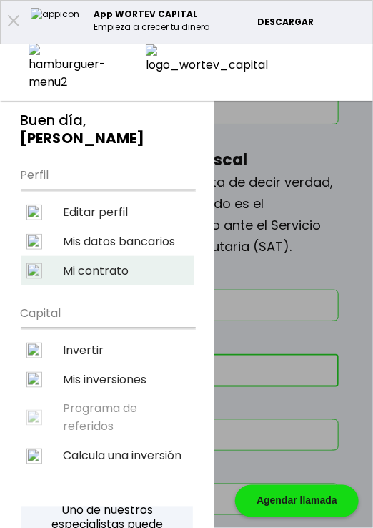
click at [88, 256] on li "Mi contrato" at bounding box center [108, 270] width 174 height 29
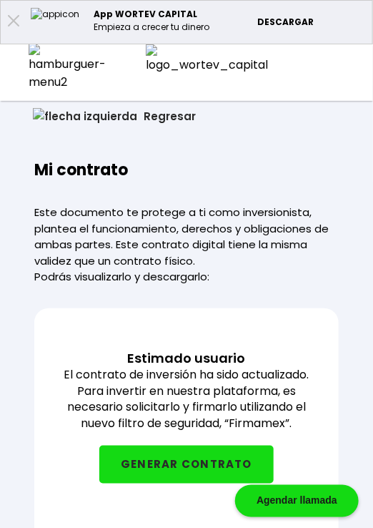
click at [40, 71] on div at bounding box center [67, 67] width 134 height 47
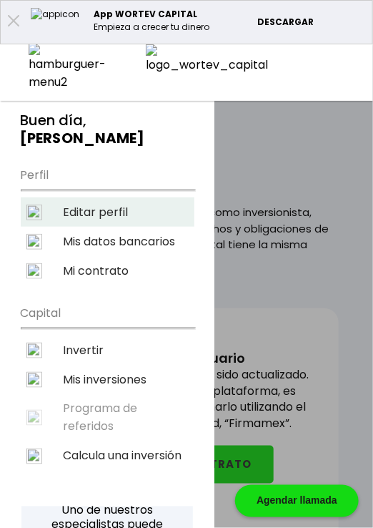
click at [111, 197] on li "Editar perfil" at bounding box center [108, 211] width 174 height 29
select select "Hombre"
select select "Secundaria"
select select "AG"
select select "BBVA Bancomer"
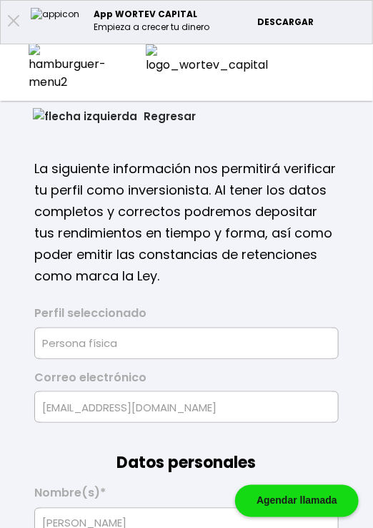
type input "16/09/1967"
